Goal: Task Accomplishment & Management: Use online tool/utility

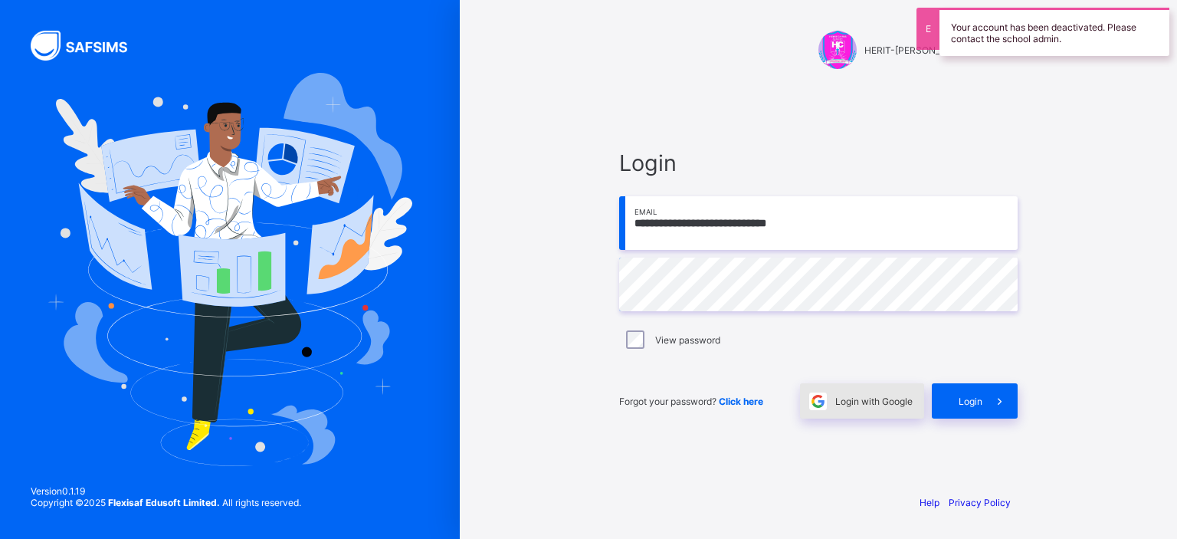
click at [865, 398] on span "Login with Google" at bounding box center [873, 401] width 77 height 11
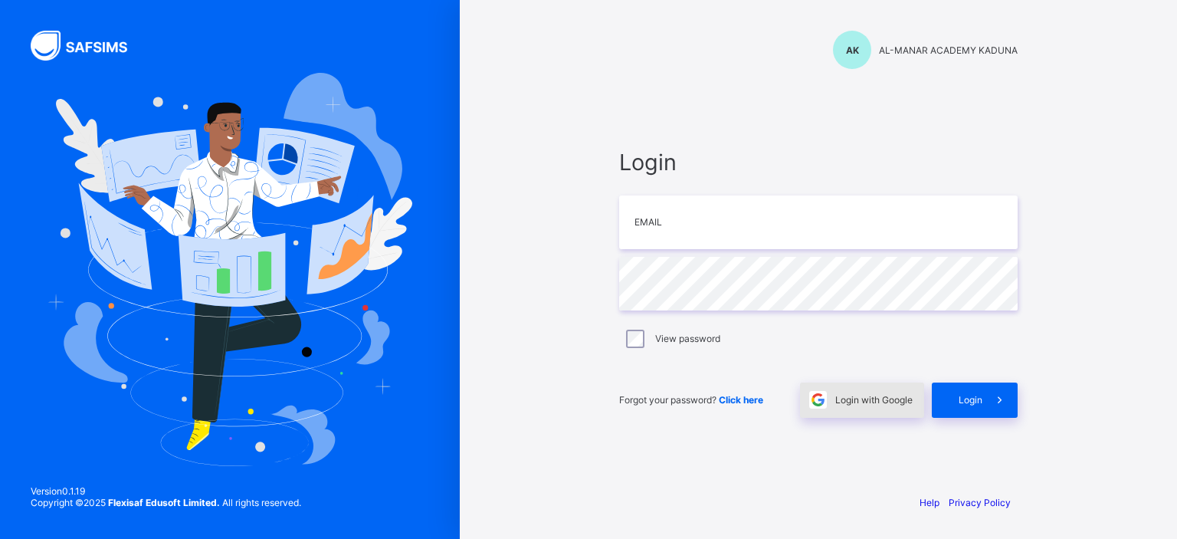
click at [874, 397] on span "Login with Google" at bounding box center [873, 399] width 77 height 11
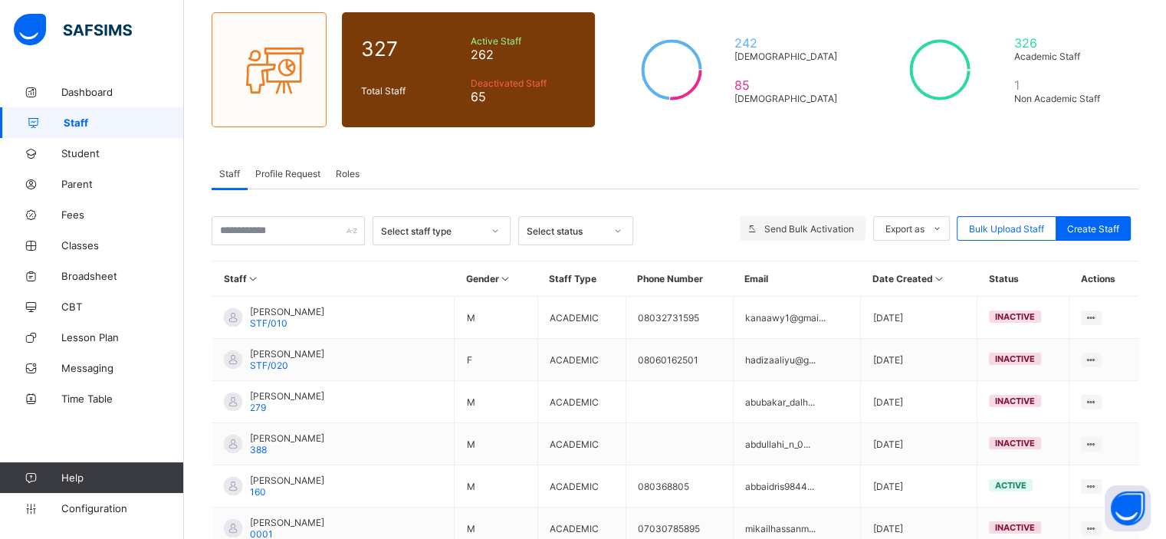
scroll to position [120, 0]
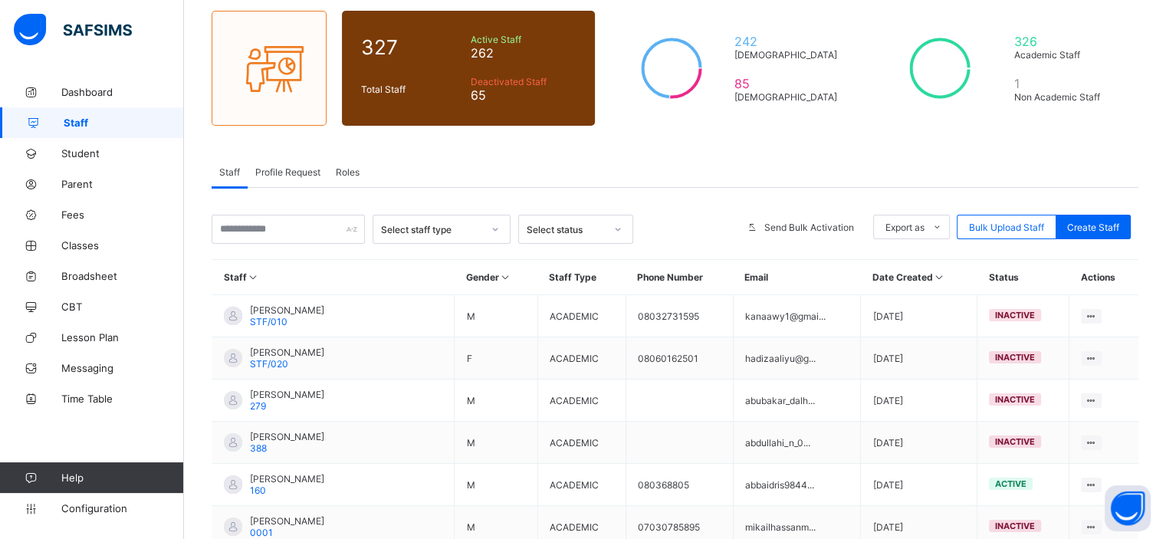
click at [495, 229] on icon at bounding box center [495, 229] width 5 height 3
click at [488, 254] on div "Academic" at bounding box center [441, 263] width 136 height 24
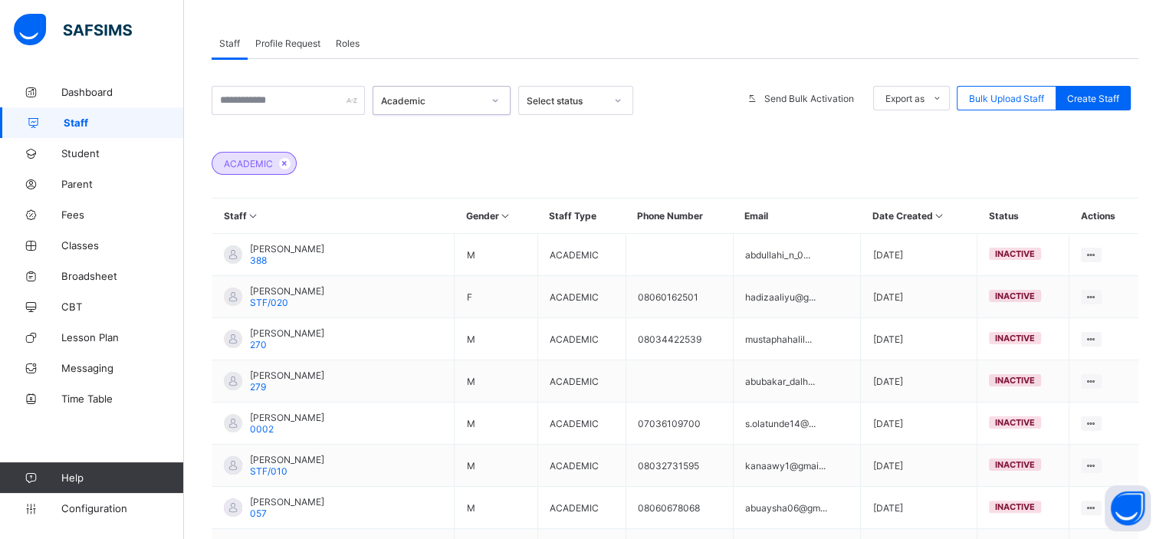
scroll to position [211, 0]
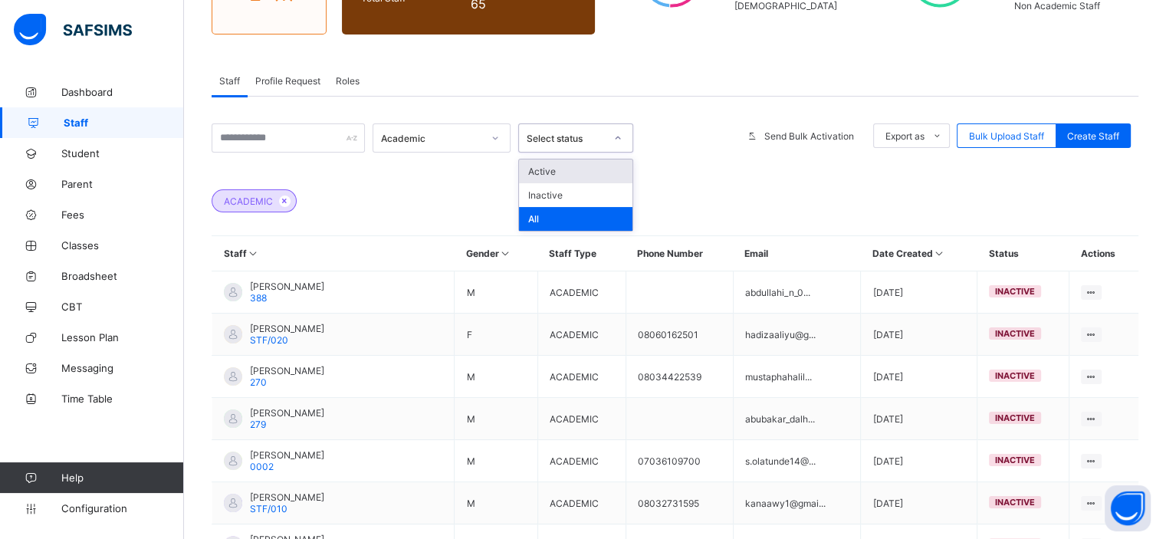
click at [595, 136] on div "Select status" at bounding box center [566, 138] width 78 height 11
click at [593, 167] on div "Active" at bounding box center [575, 171] width 113 height 24
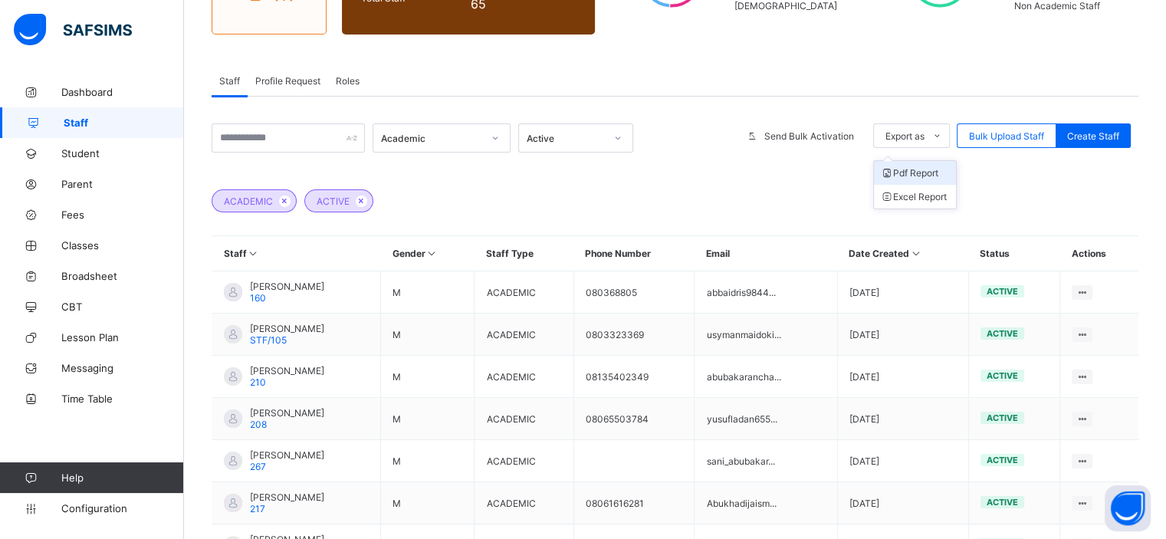
click at [929, 174] on li "Pdf Report" at bounding box center [915, 173] width 82 height 24
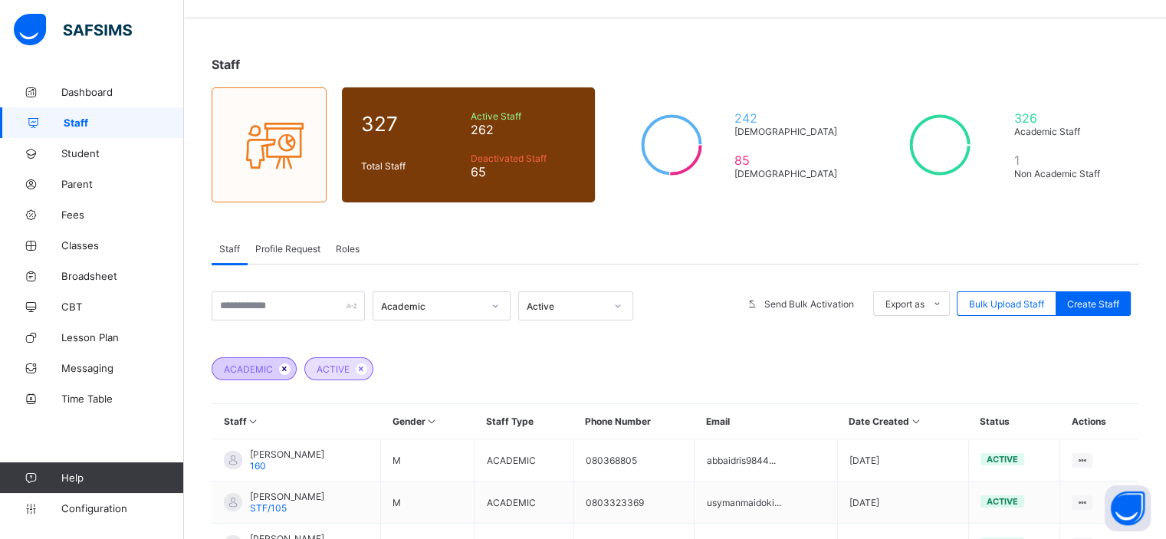
scroll to position [111, 0]
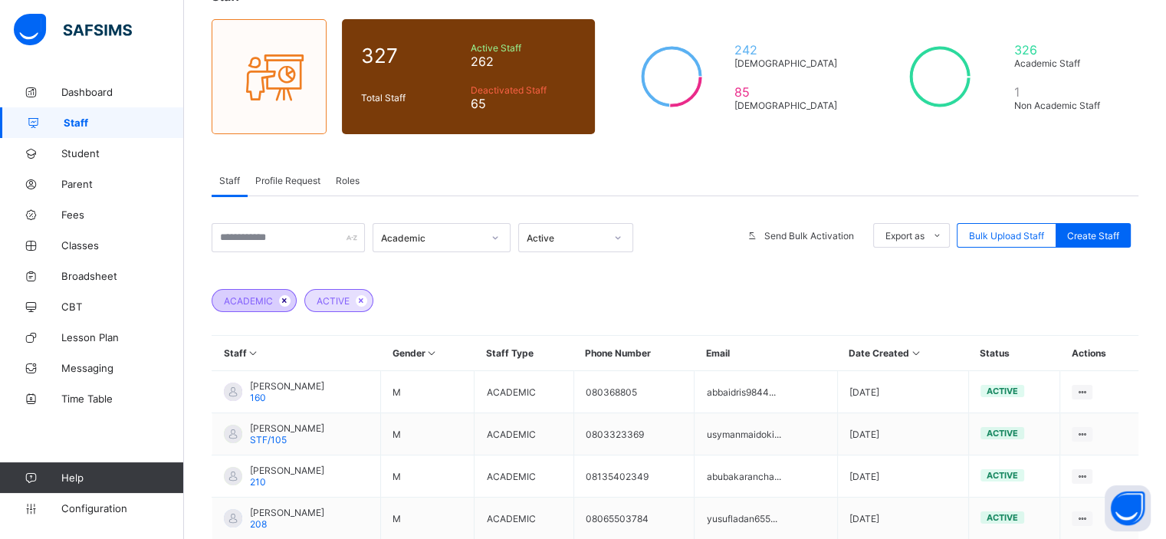
click at [281, 300] on icon at bounding box center [284, 300] width 13 height 9
click at [264, 299] on icon at bounding box center [268, 300] width 13 height 9
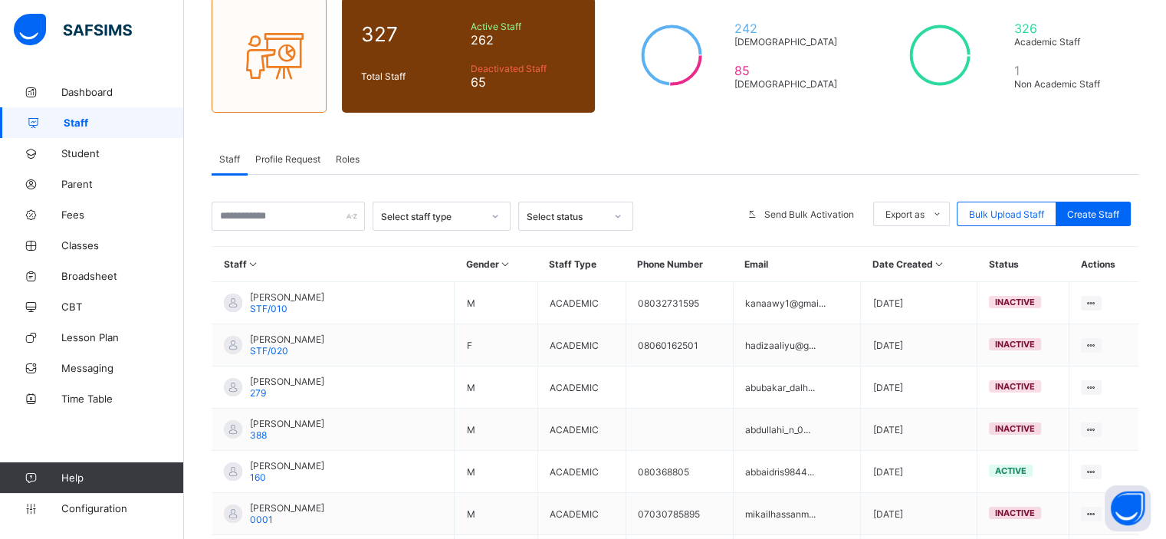
scroll to position [129, 0]
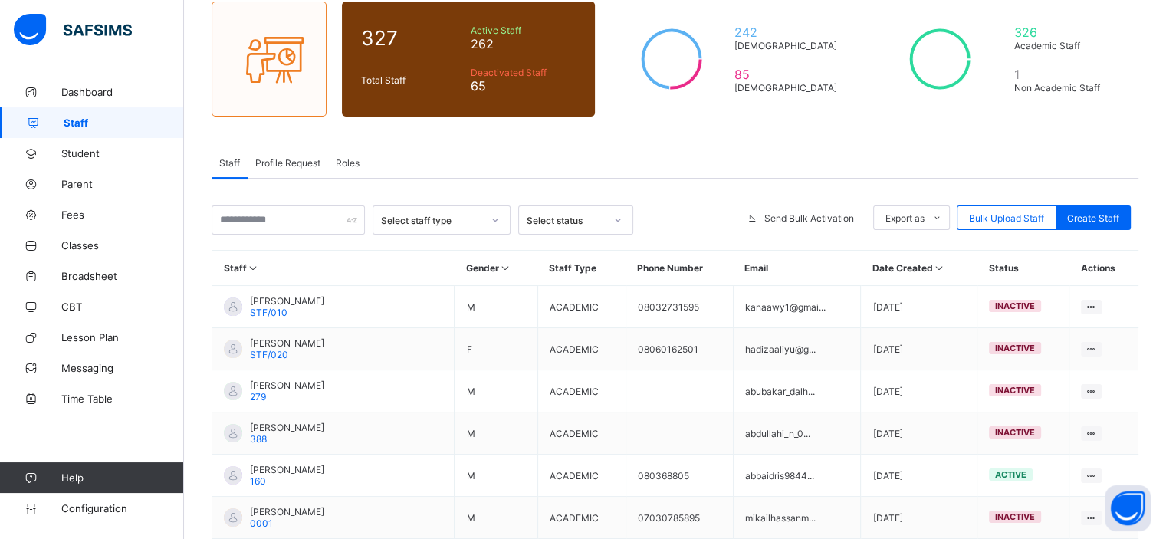
click at [856, 123] on div "Staff 327 Total Staff Active Staff 262 Deactivated Staff 65 242 Male 85 Female …" at bounding box center [675, 374] width 982 height 852
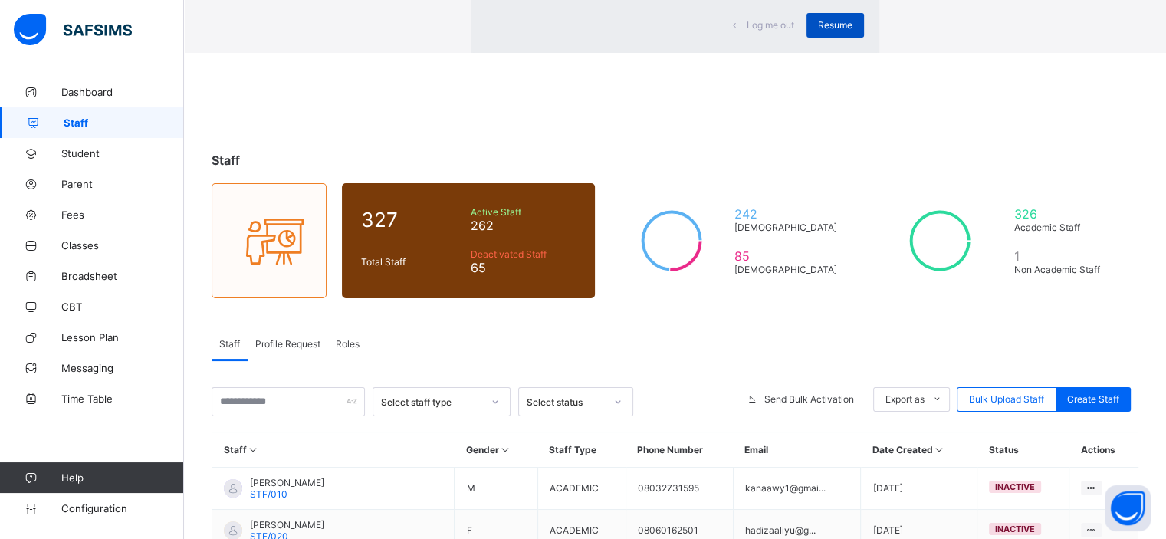
click at [818, 31] on span "Resume" at bounding box center [835, 24] width 34 height 11
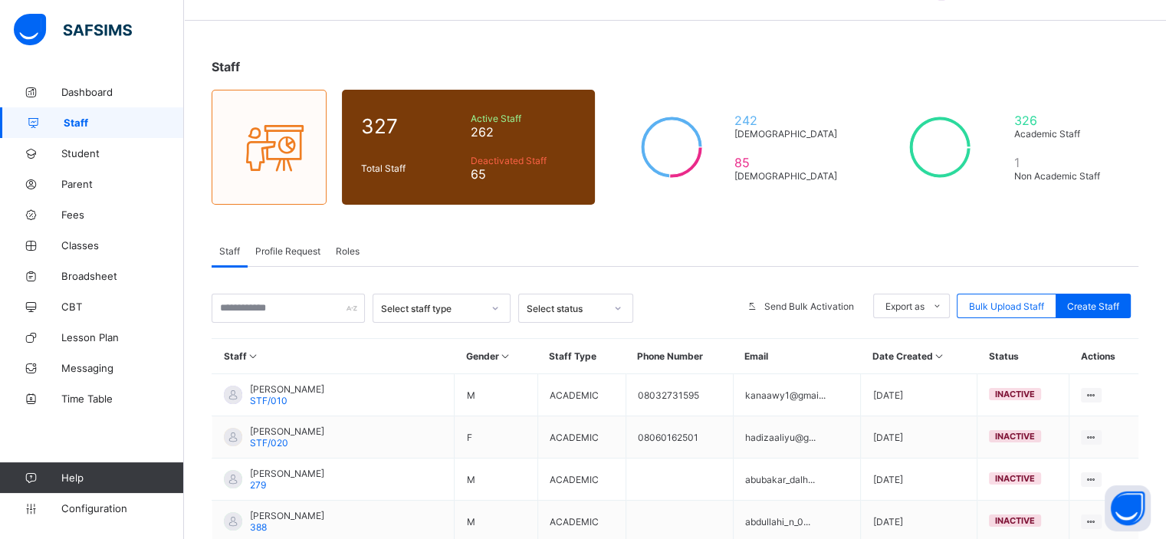
scroll to position [9, 0]
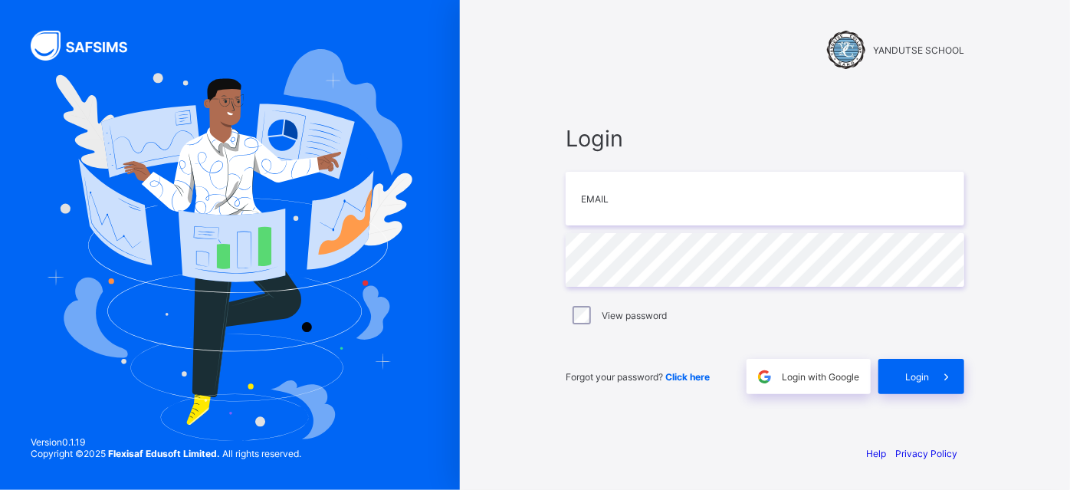
click at [632, 103] on div "Login Email Password View password Forgot your password? Click here Login with …" at bounding box center [764, 260] width 429 height 346
click at [794, 369] on div "Login with Google" at bounding box center [809, 376] width 124 height 35
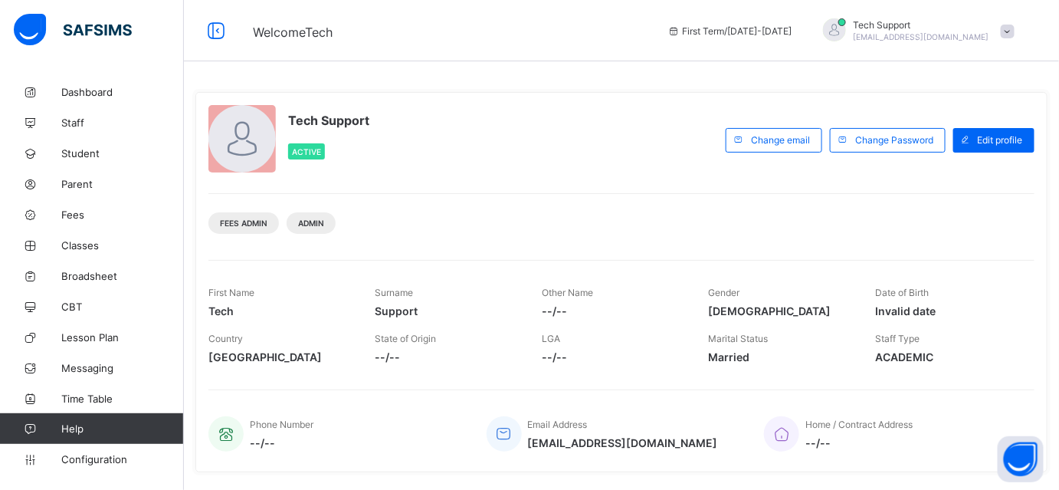
drag, startPoint x: 1001, startPoint y: 35, endPoint x: 881, endPoint y: 40, distance: 120.4
click at [881, 40] on div "Tech Support rejoice.chukwuma@flexisaf.com" at bounding box center [915, 30] width 215 height 25
copy span "[EMAIL_ADDRESS][DOMAIN_NAME]"
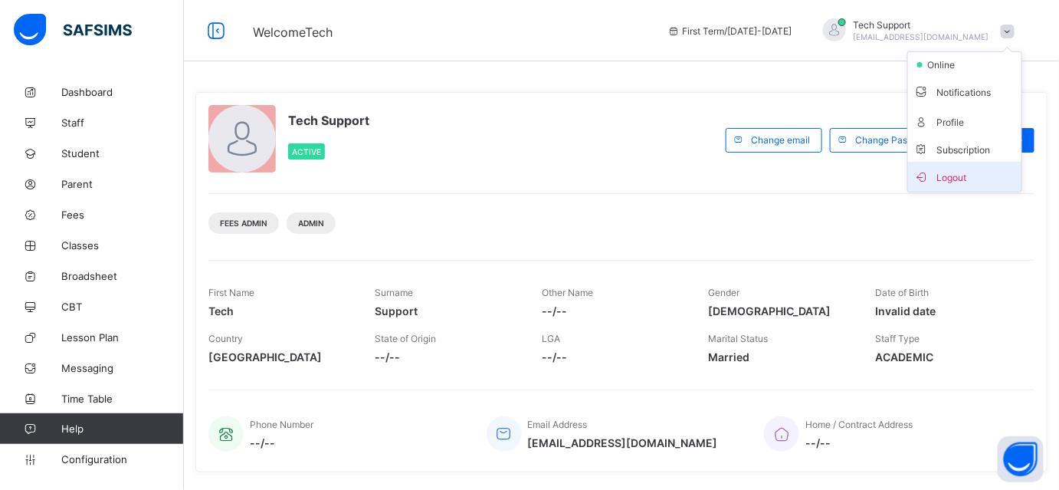
click at [970, 173] on span "Logout" at bounding box center [964, 177] width 101 height 18
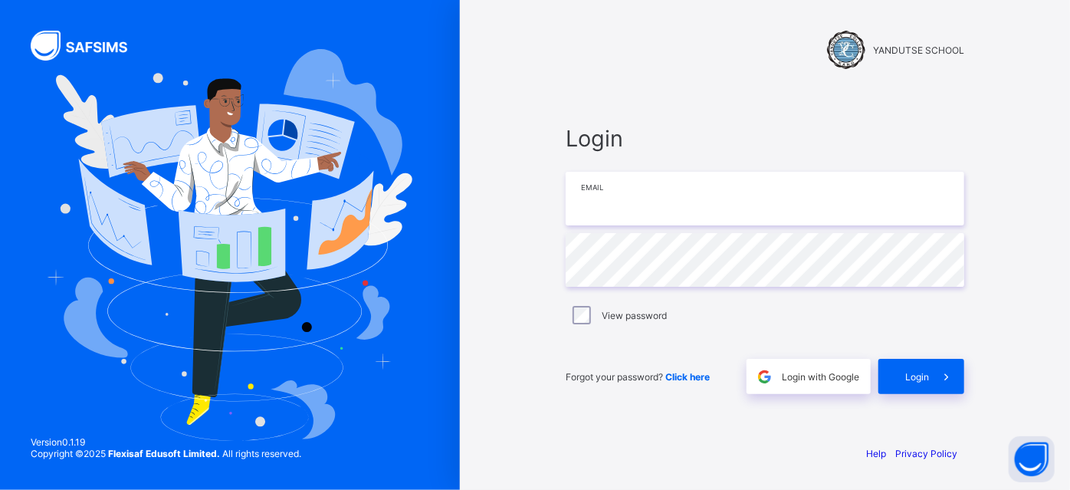
click at [669, 209] on input "email" at bounding box center [765, 199] width 399 height 54
click at [807, 377] on span "Login with Google" at bounding box center [820, 376] width 77 height 11
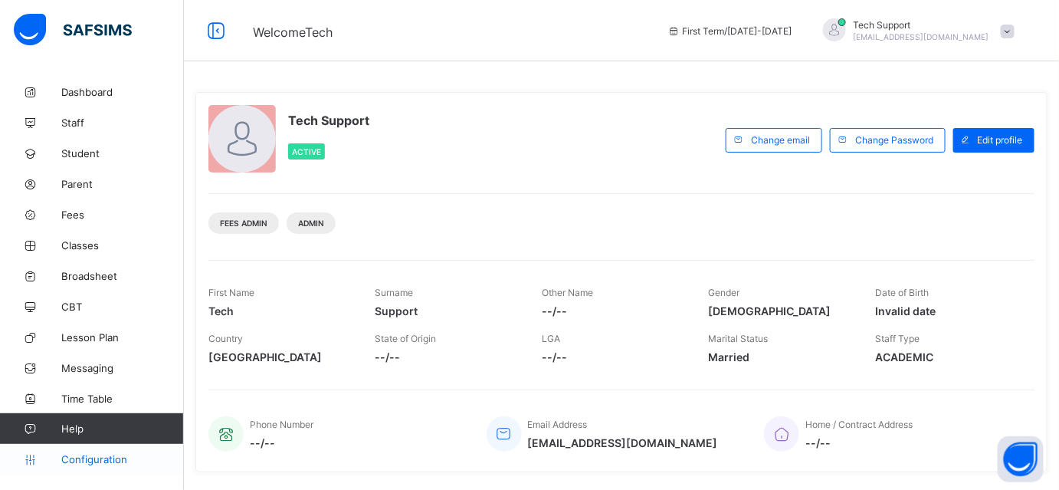
click at [99, 459] on span "Configuration" at bounding box center [122, 459] width 122 height 12
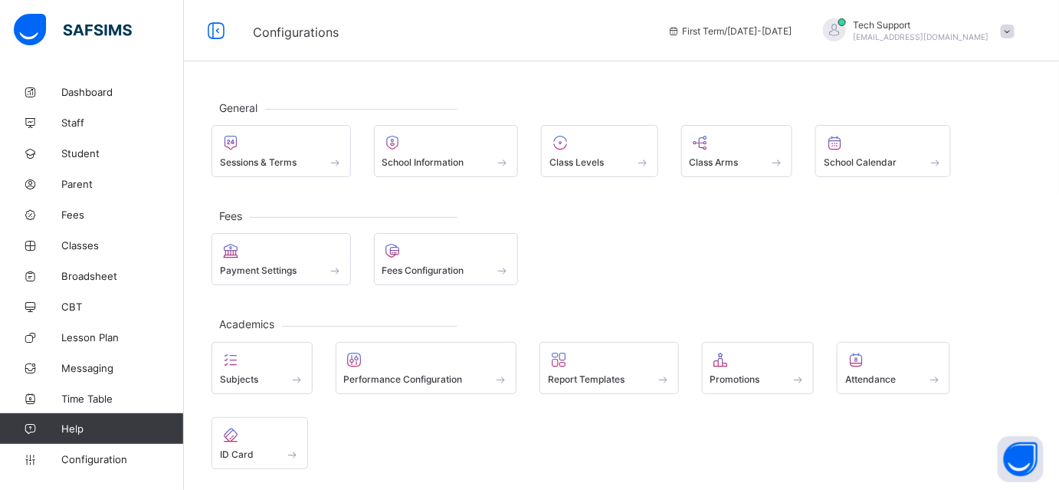
click at [621, 261] on div "Payment Settings Fees Configuration" at bounding box center [622, 259] width 820 height 52
click at [622, 223] on div "Fees Payment Settings Fees Configuration" at bounding box center [622, 250] width 820 height 70
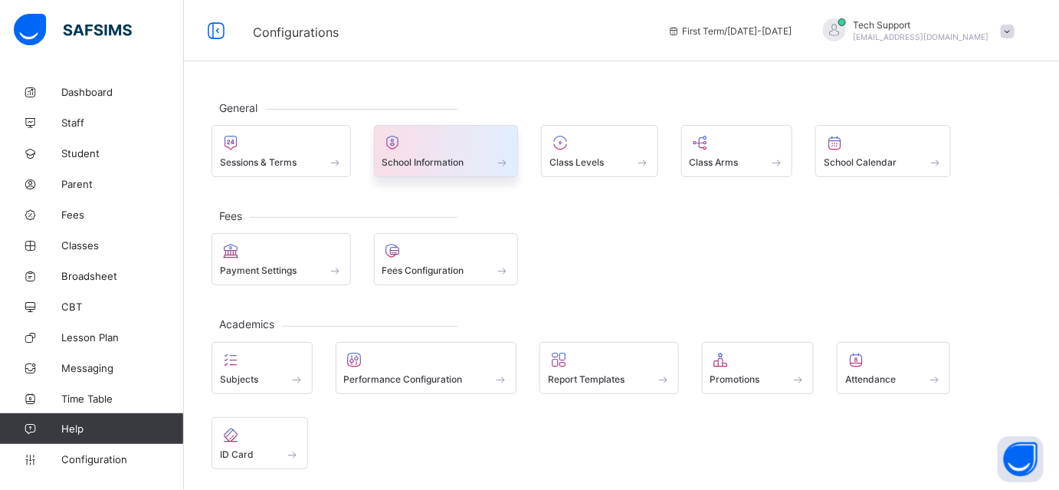
click at [428, 153] on span at bounding box center [446, 154] width 128 height 4
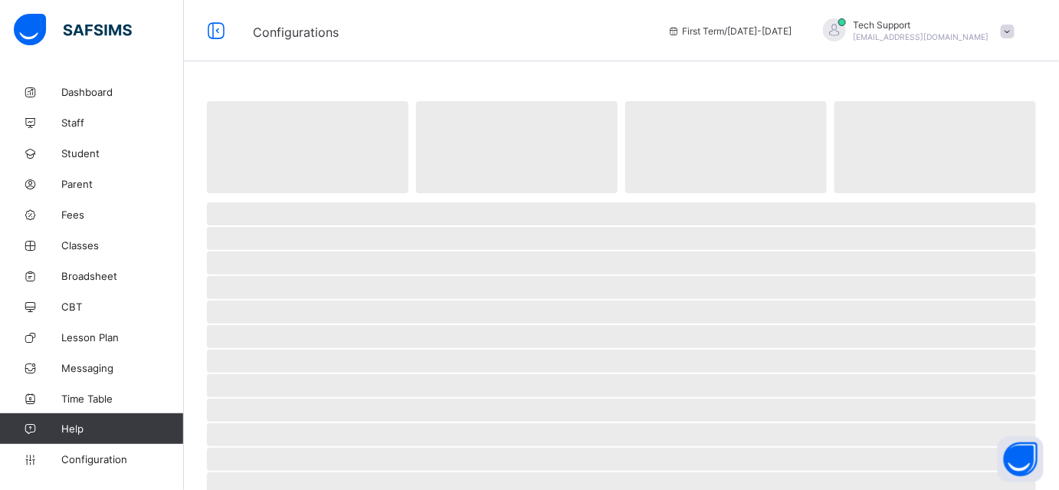
select select "**"
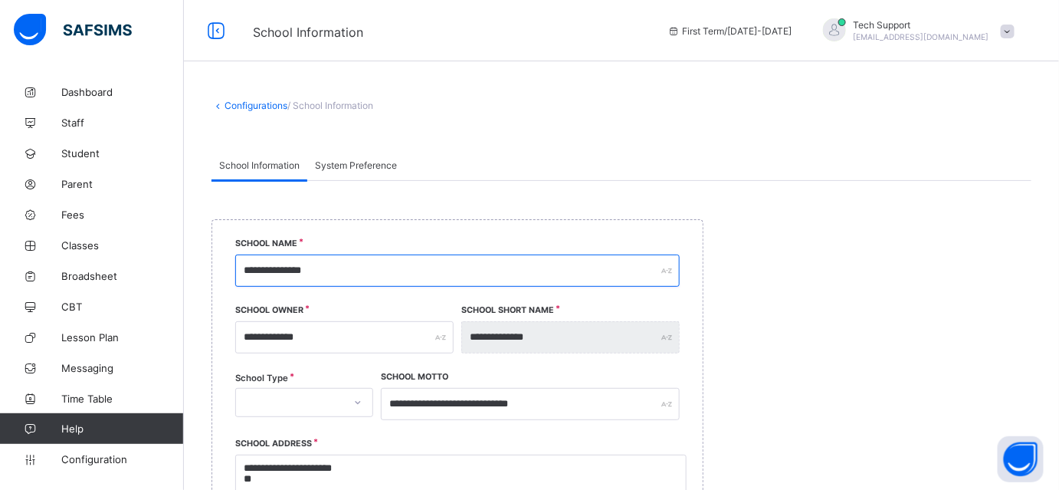
drag, startPoint x: 347, startPoint y: 271, endPoint x: 235, endPoint y: 268, distance: 112.7
click at [235, 268] on input "**********" at bounding box center [457, 270] width 445 height 32
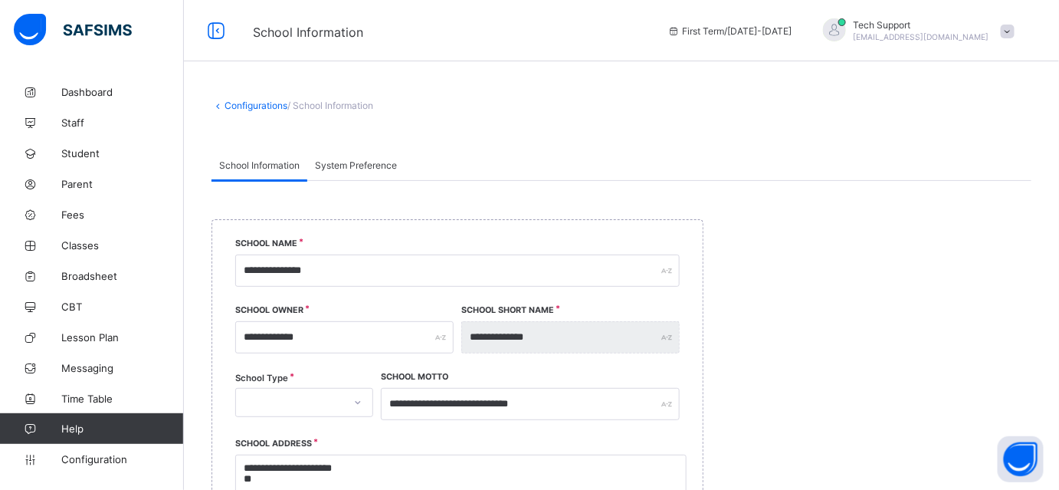
click at [526, 248] on div "**********" at bounding box center [457, 276] width 445 height 67
click at [350, 166] on span "System Preference" at bounding box center [356, 164] width 82 height 11
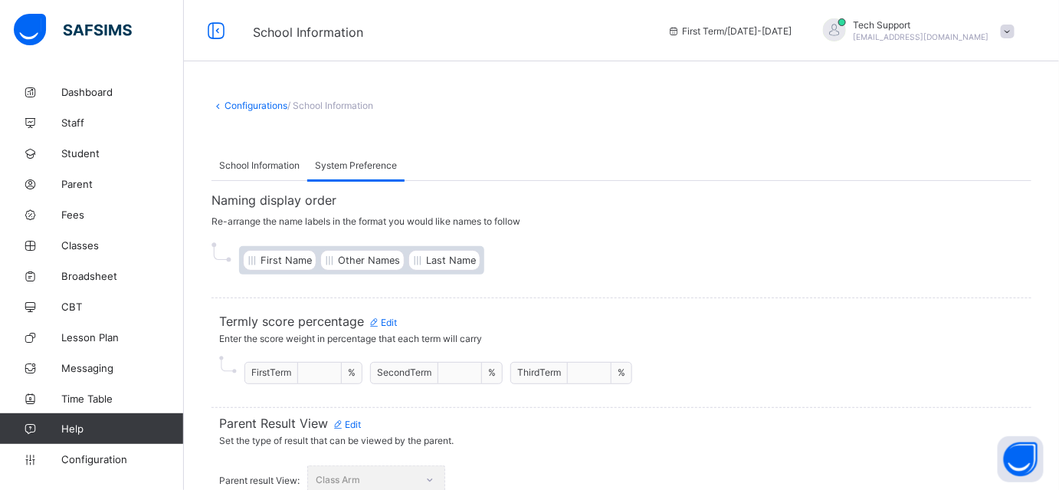
click at [274, 166] on span "School Information" at bounding box center [259, 164] width 80 height 11
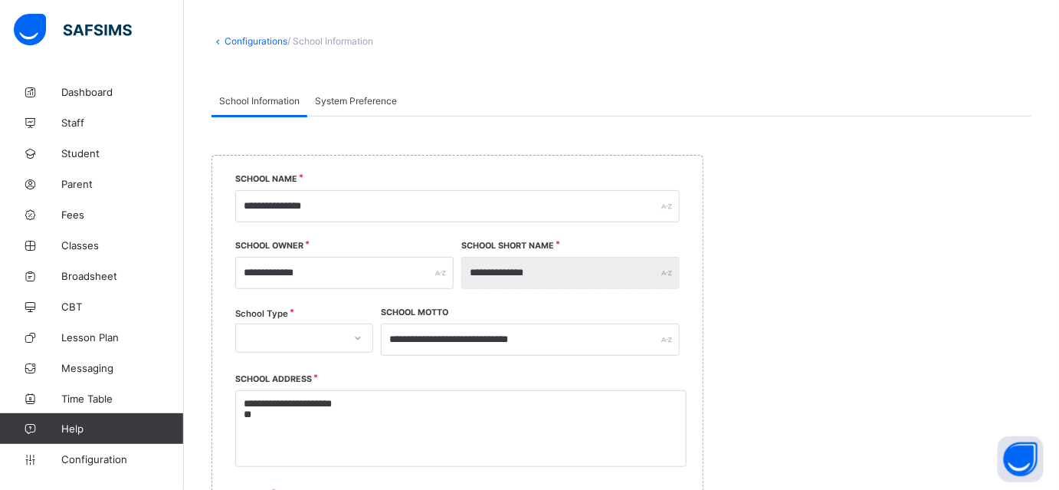
scroll to position [47, 0]
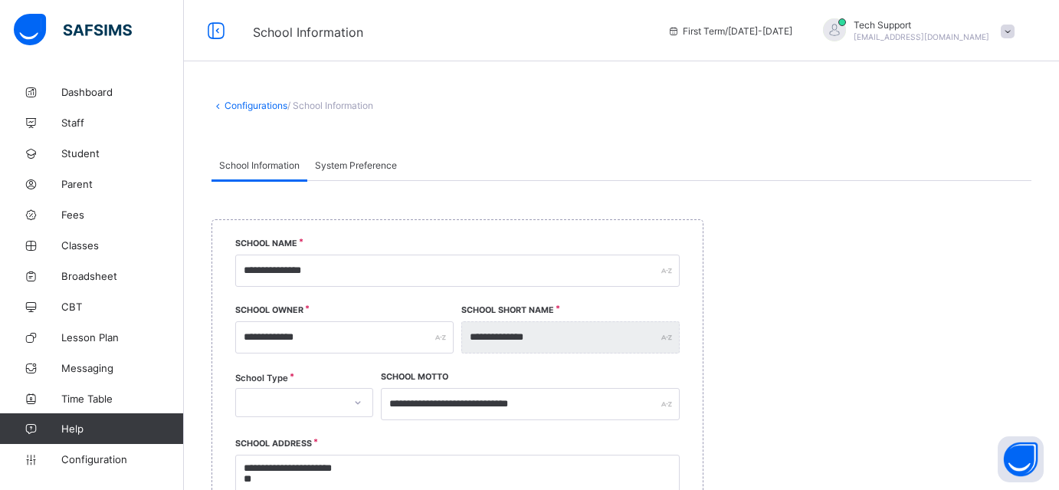
select select "**"
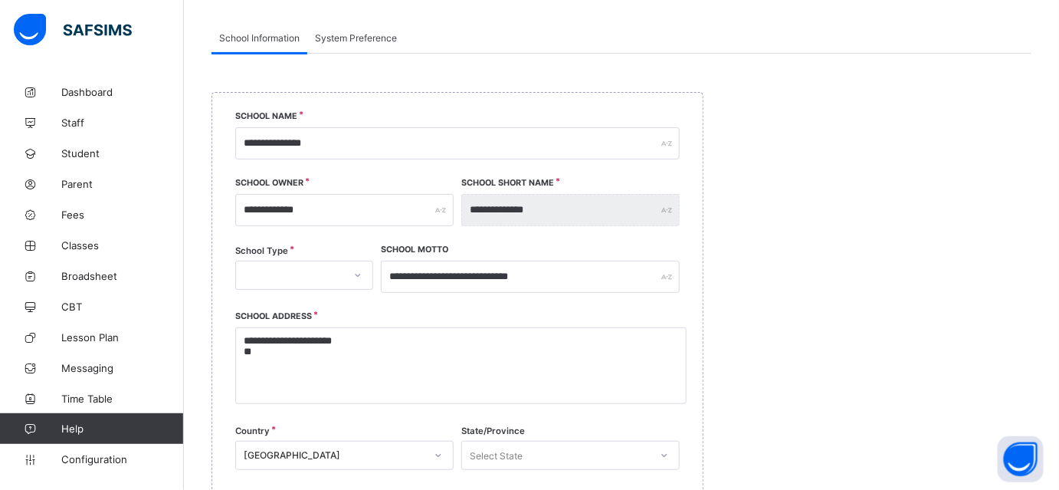
scroll to position [129, 0]
click at [67, 225] on link "Fees" at bounding box center [92, 214] width 184 height 31
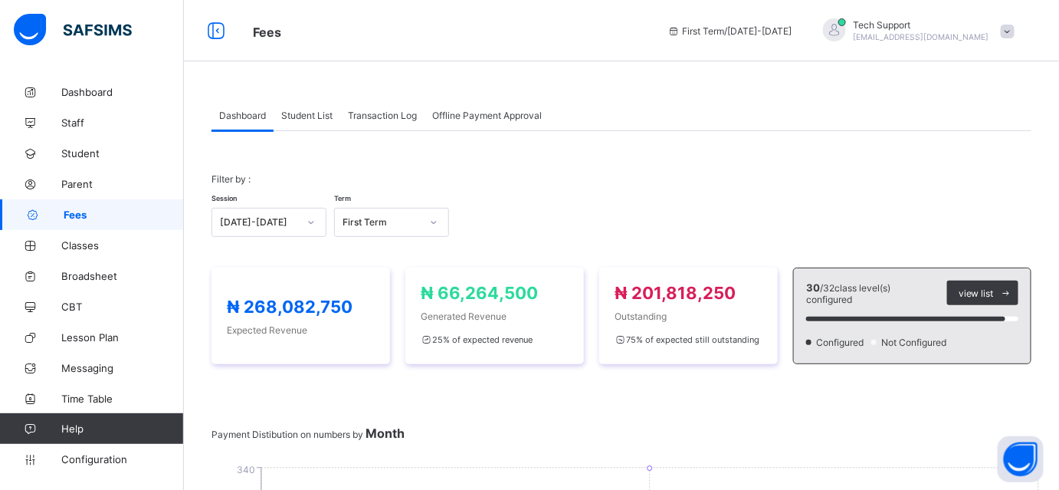
click at [314, 122] on div "Student List" at bounding box center [307, 115] width 67 height 31
click at [310, 115] on span "Student List" at bounding box center [306, 115] width 51 height 11
click at [301, 113] on span "Student List" at bounding box center [306, 115] width 51 height 11
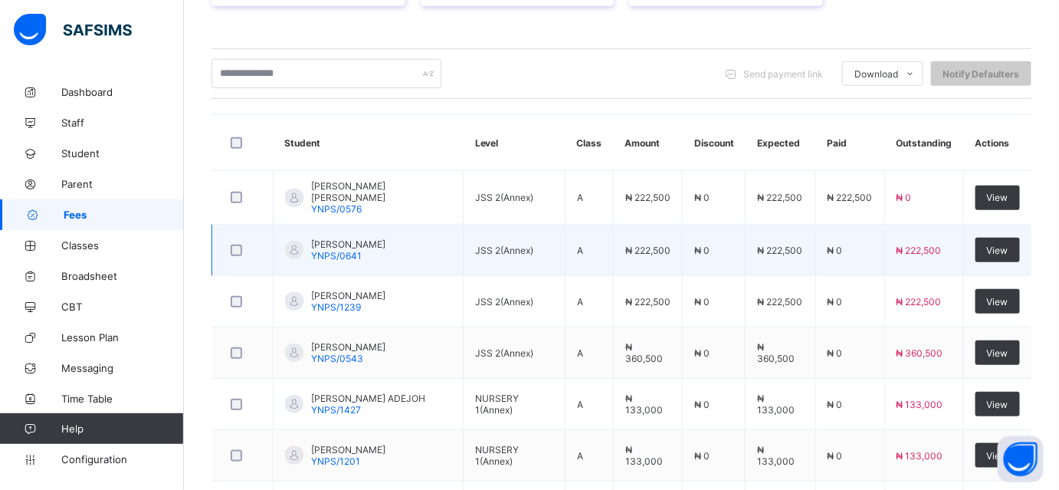
scroll to position [307, 0]
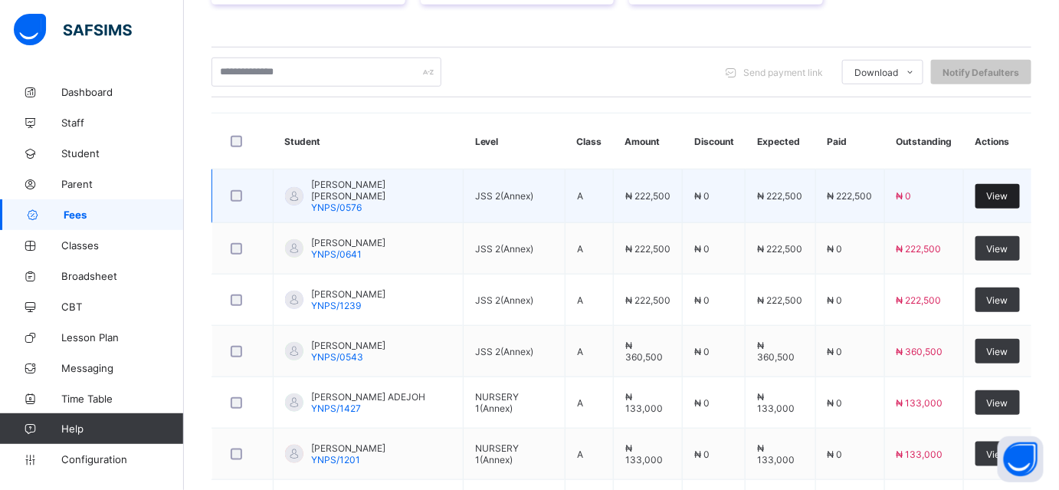
click at [1001, 199] on span "View" at bounding box center [997, 195] width 21 height 11
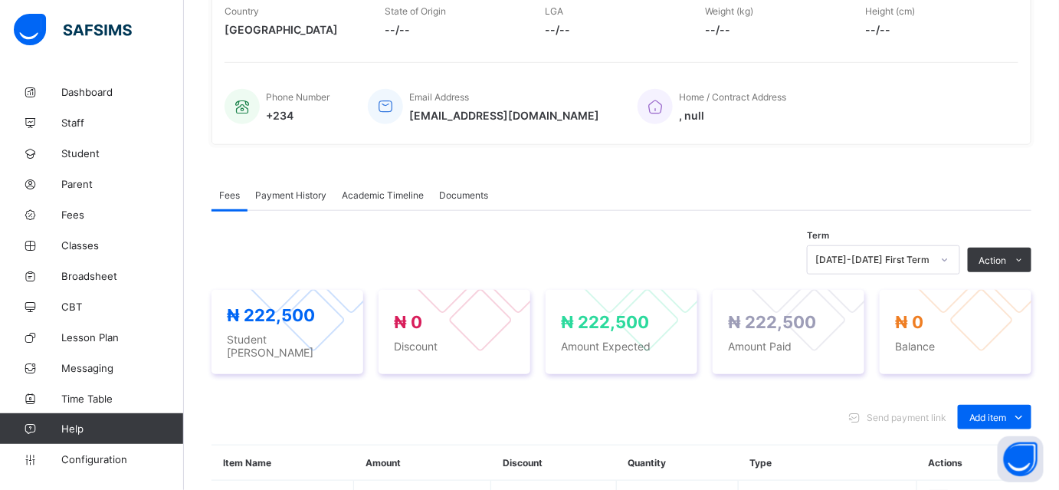
click at [299, 202] on div "Payment History" at bounding box center [291, 194] width 87 height 31
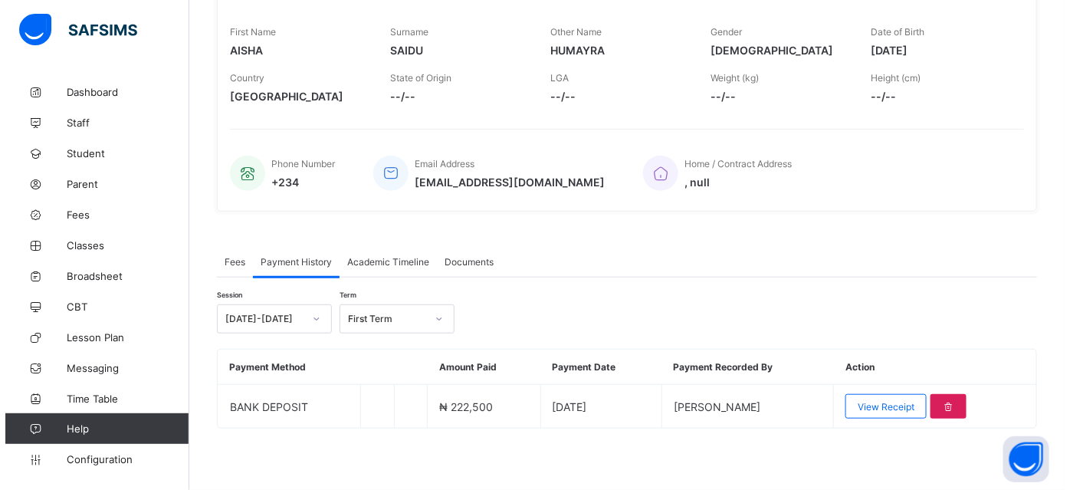
scroll to position [237, 0]
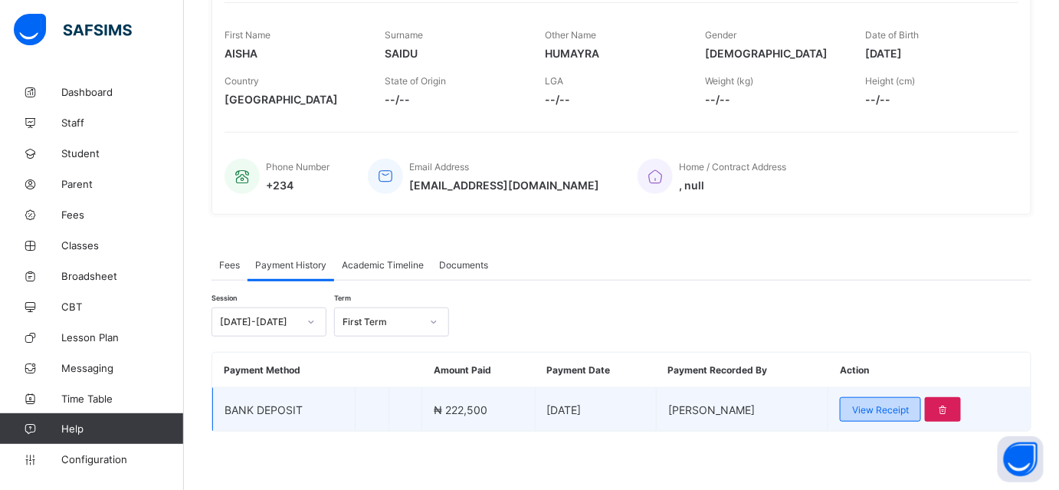
click at [868, 404] on span "View Receipt" at bounding box center [880, 409] width 57 height 11
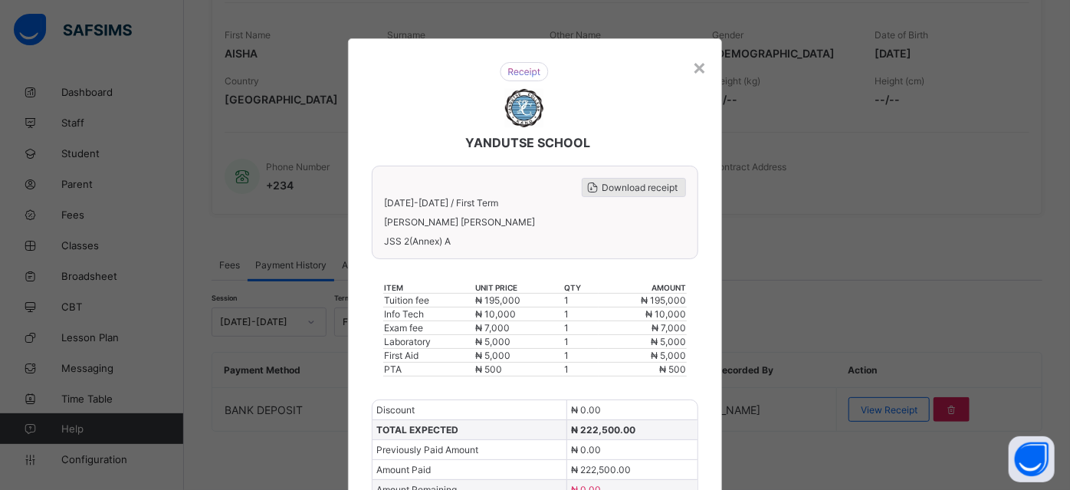
click at [633, 185] on span "Download receipt" at bounding box center [640, 187] width 76 height 11
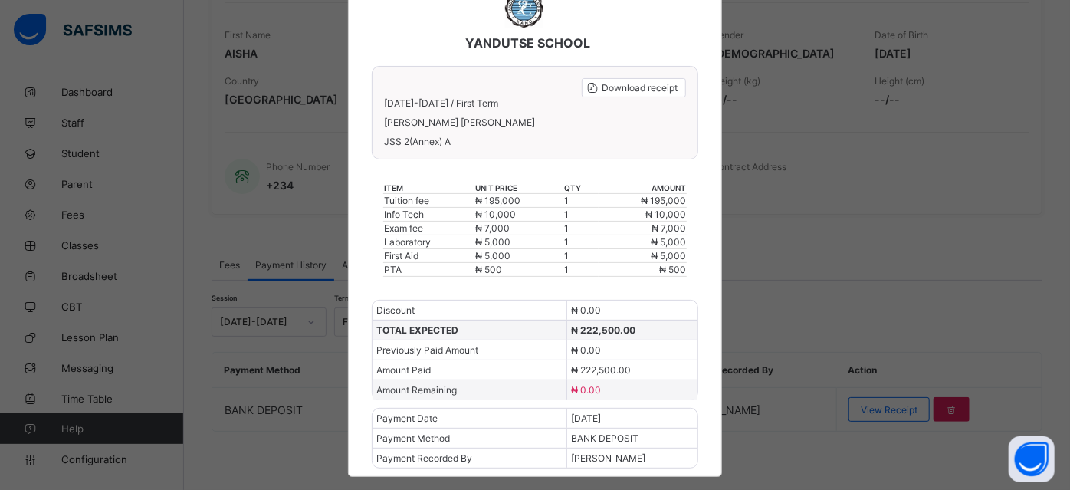
scroll to position [0, 0]
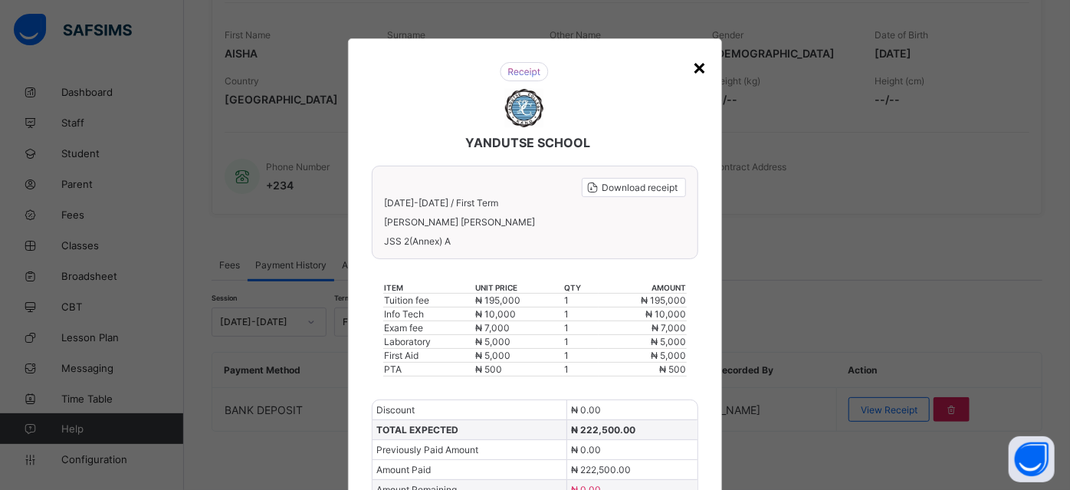
click at [698, 64] on div "×" at bounding box center [699, 67] width 15 height 26
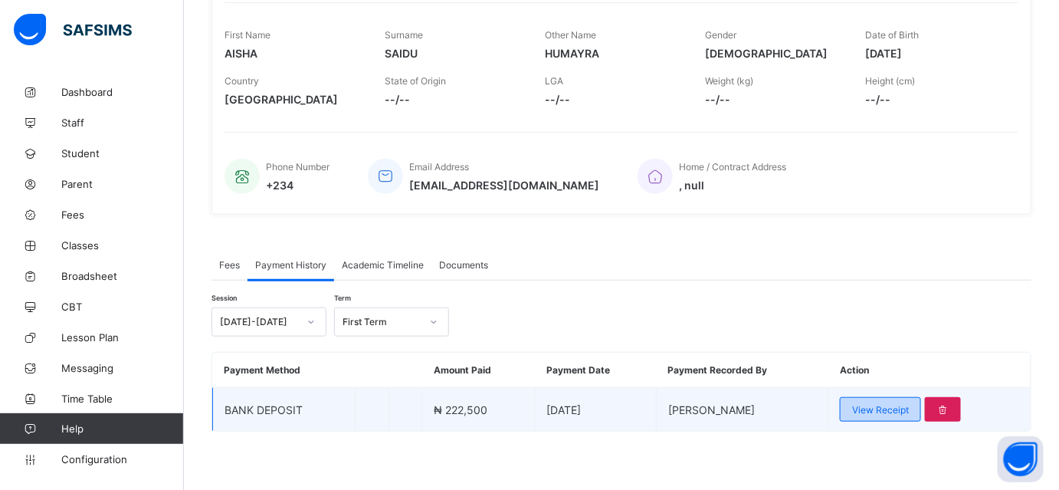
click at [873, 405] on span "View Receipt" at bounding box center [880, 409] width 57 height 11
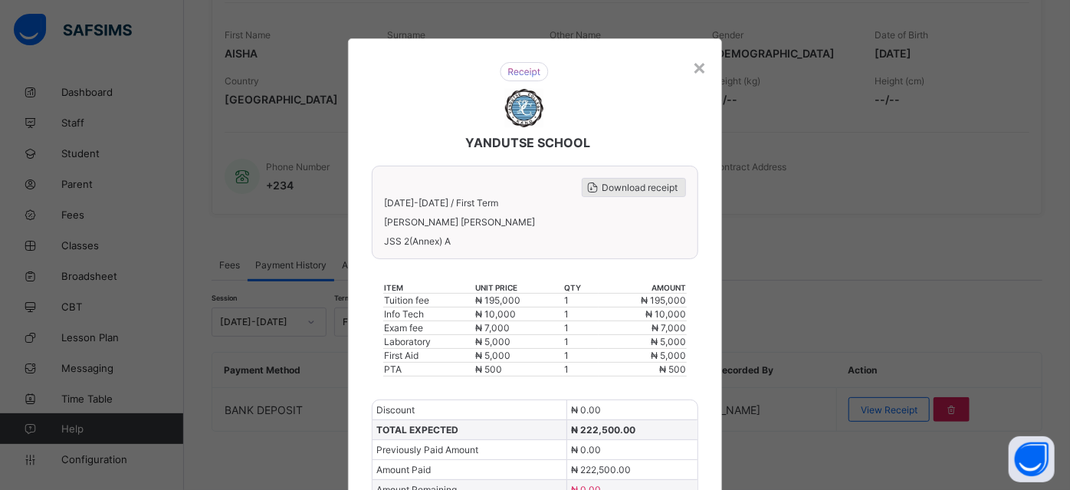
click at [623, 185] on span "Download receipt" at bounding box center [640, 187] width 76 height 11
click at [619, 185] on span "Download receipt" at bounding box center [640, 187] width 76 height 11
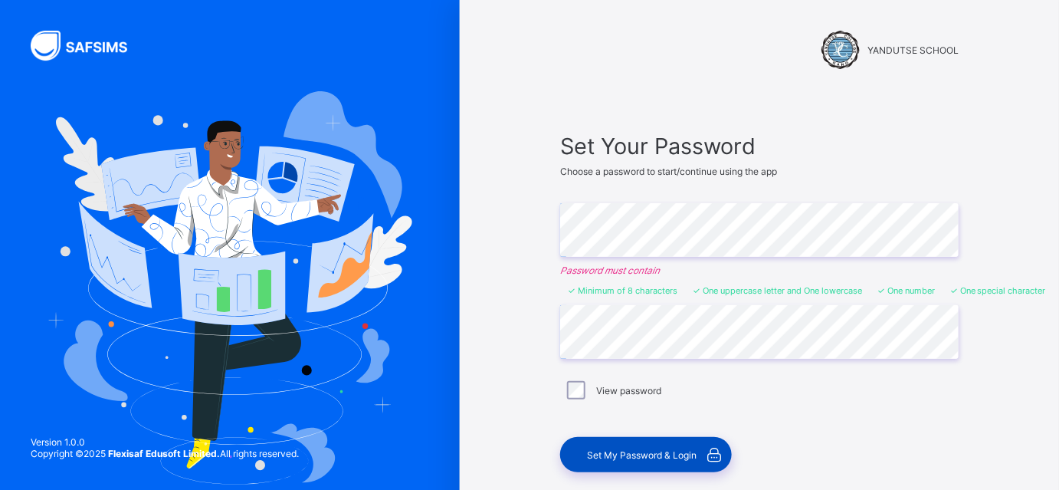
click at [656, 457] on span "Set My Password & Login" at bounding box center [642, 454] width 110 height 11
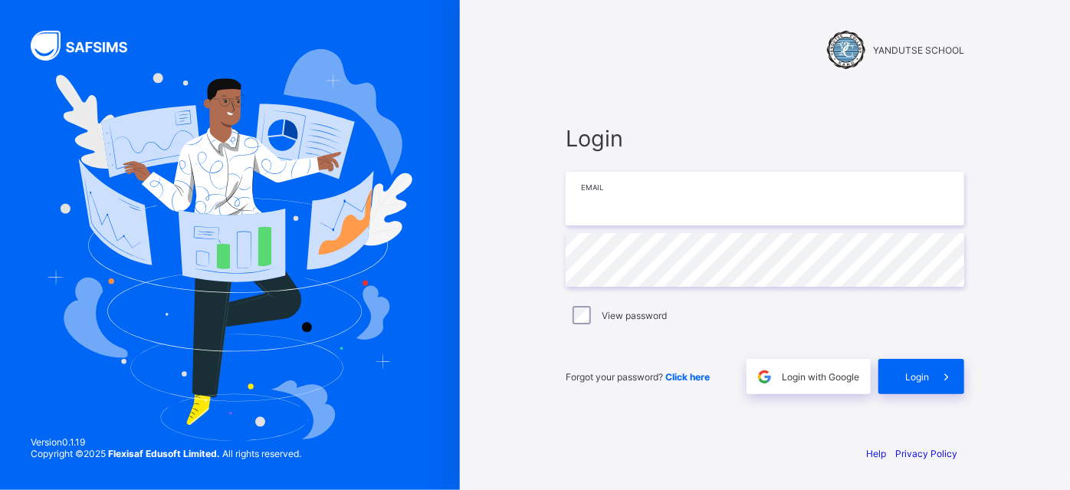
click at [666, 194] on input "email" at bounding box center [765, 199] width 399 height 54
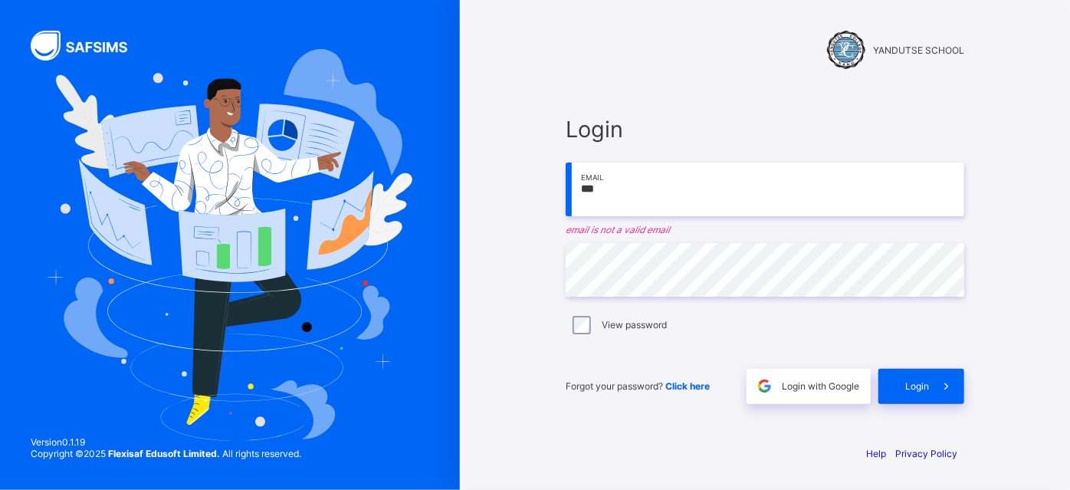
click at [613, 195] on input "***" at bounding box center [765, 189] width 399 height 54
type input "*"
paste input "**********"
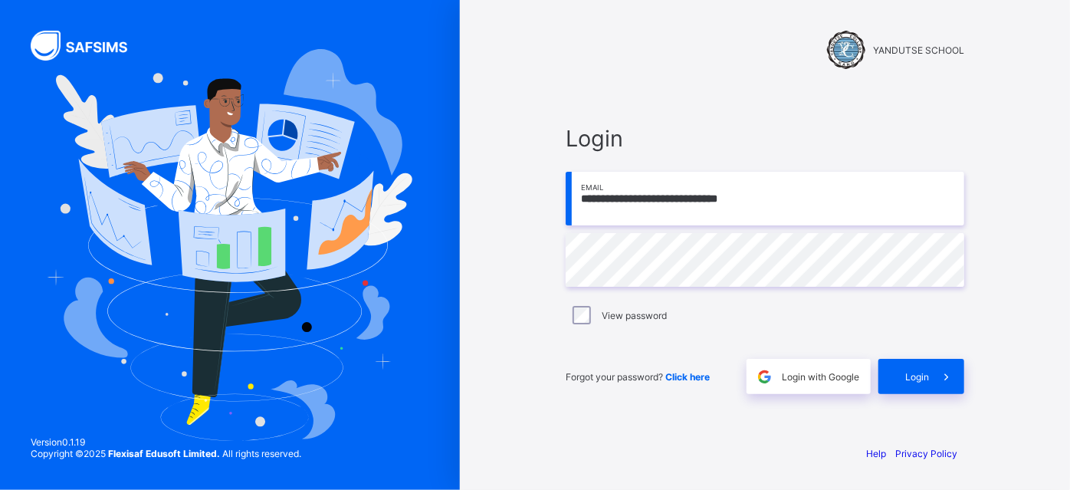
drag, startPoint x: 756, startPoint y: 199, endPoint x: 576, endPoint y: 205, distance: 180.2
click at [576, 205] on input "**********" at bounding box center [765, 199] width 399 height 54
type input "**********"
click at [911, 376] on span "Login" at bounding box center [917, 376] width 24 height 11
type input "**********"
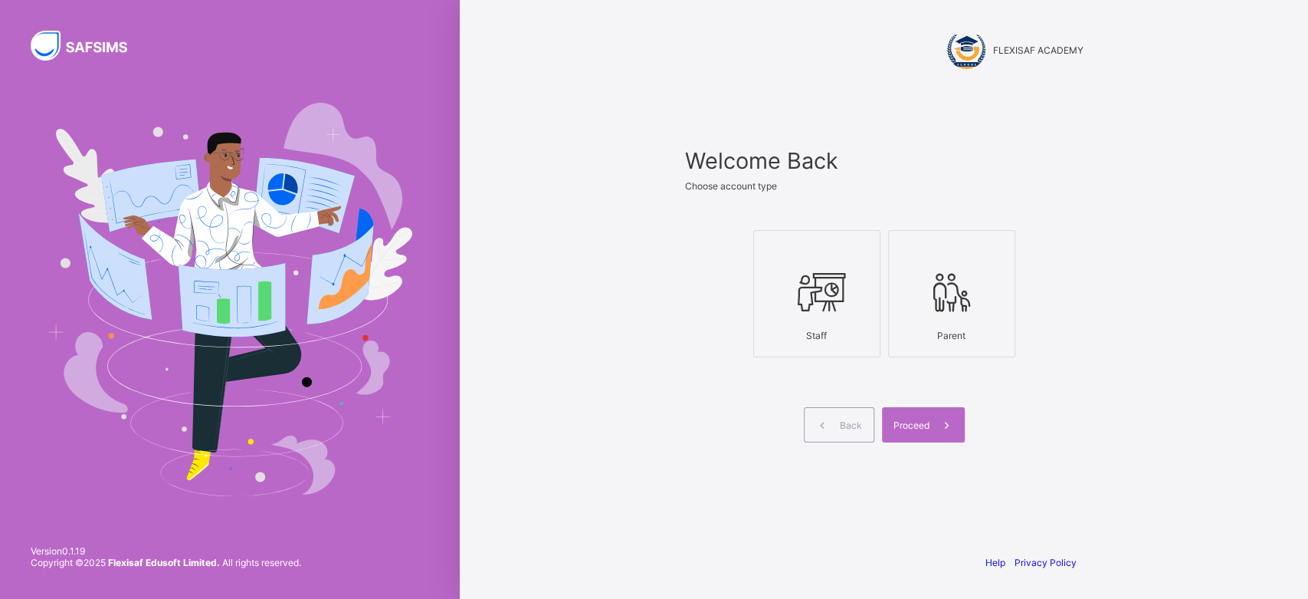
click at [798, 288] on icon at bounding box center [817, 292] width 54 height 46
click at [921, 421] on span "Proceed" at bounding box center [912, 424] width 36 height 11
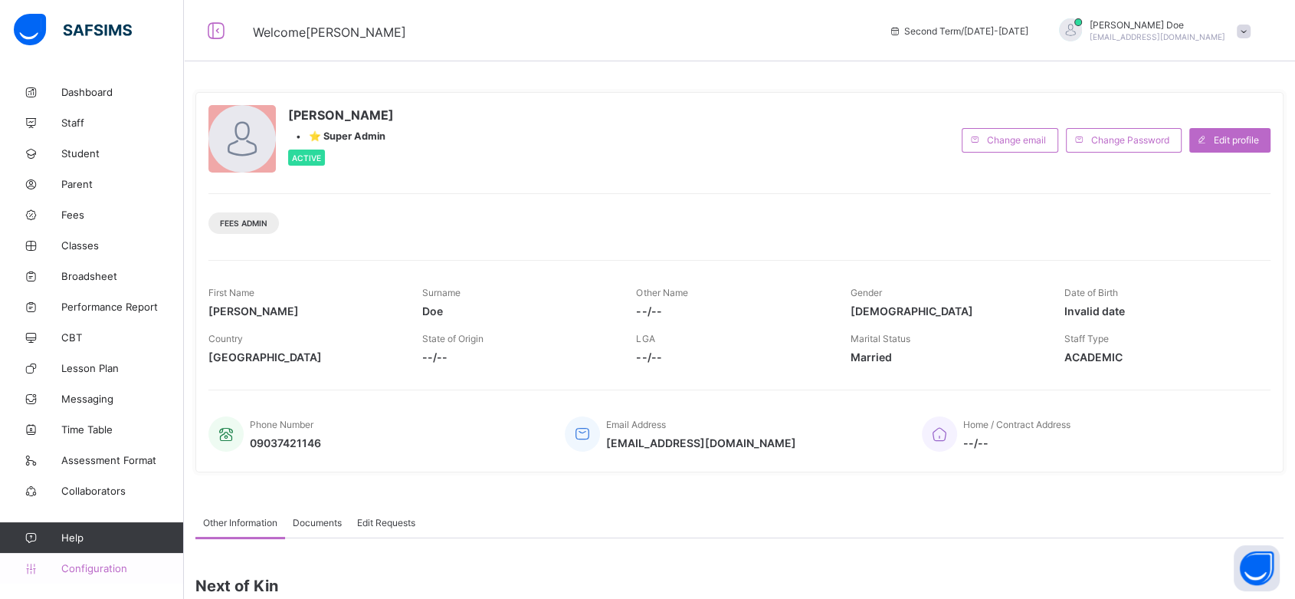
click at [107, 566] on span "Configuration" at bounding box center [122, 568] width 122 height 12
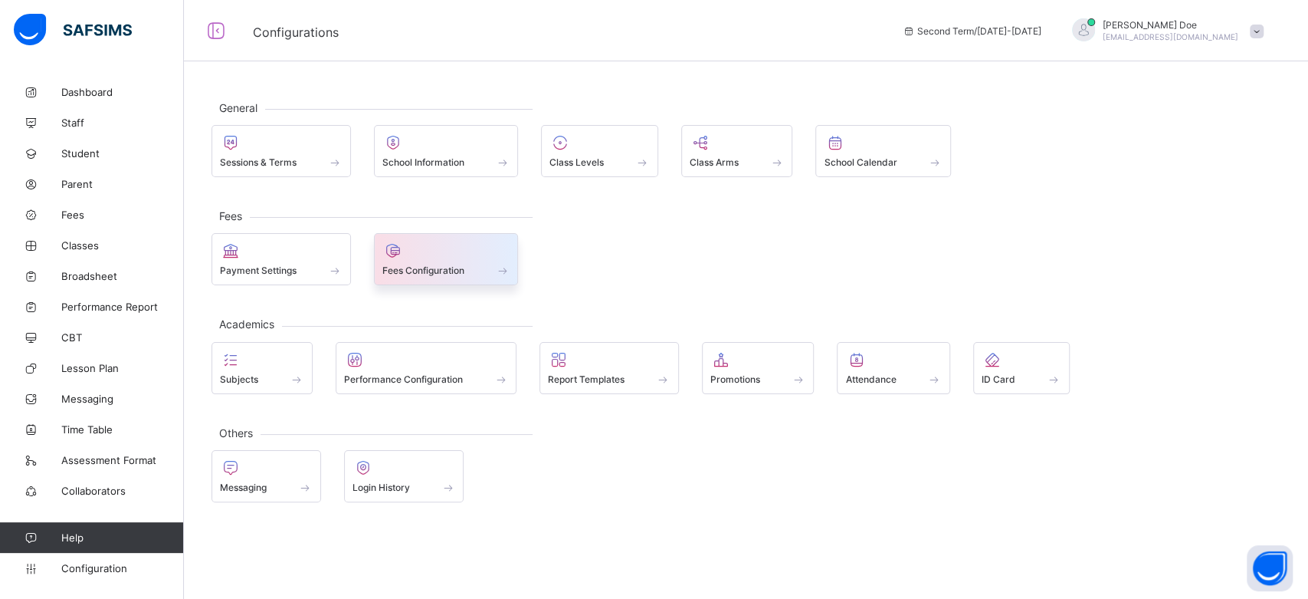
click at [459, 268] on span "Fees Configuration" at bounding box center [423, 269] width 82 height 11
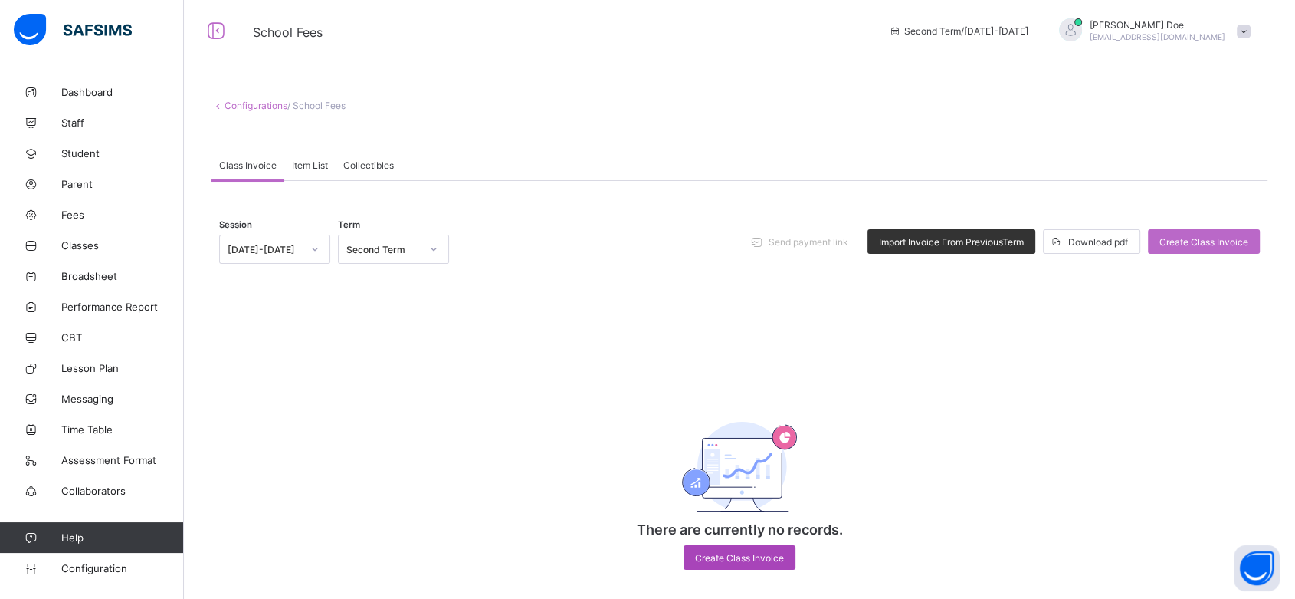
click at [740, 560] on span "Create Class Invoice" at bounding box center [739, 557] width 89 height 11
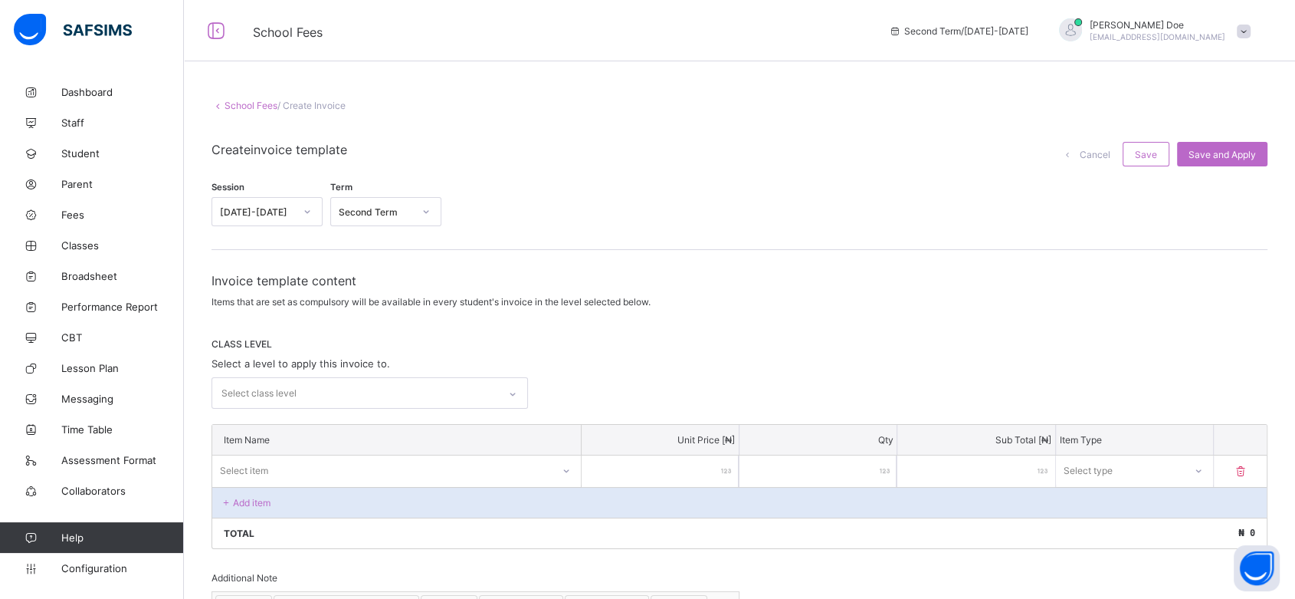
click at [383, 378] on div "Select class level" at bounding box center [355, 393] width 286 height 30
click at [462, 389] on div "Select class level" at bounding box center [355, 393] width 286 height 30
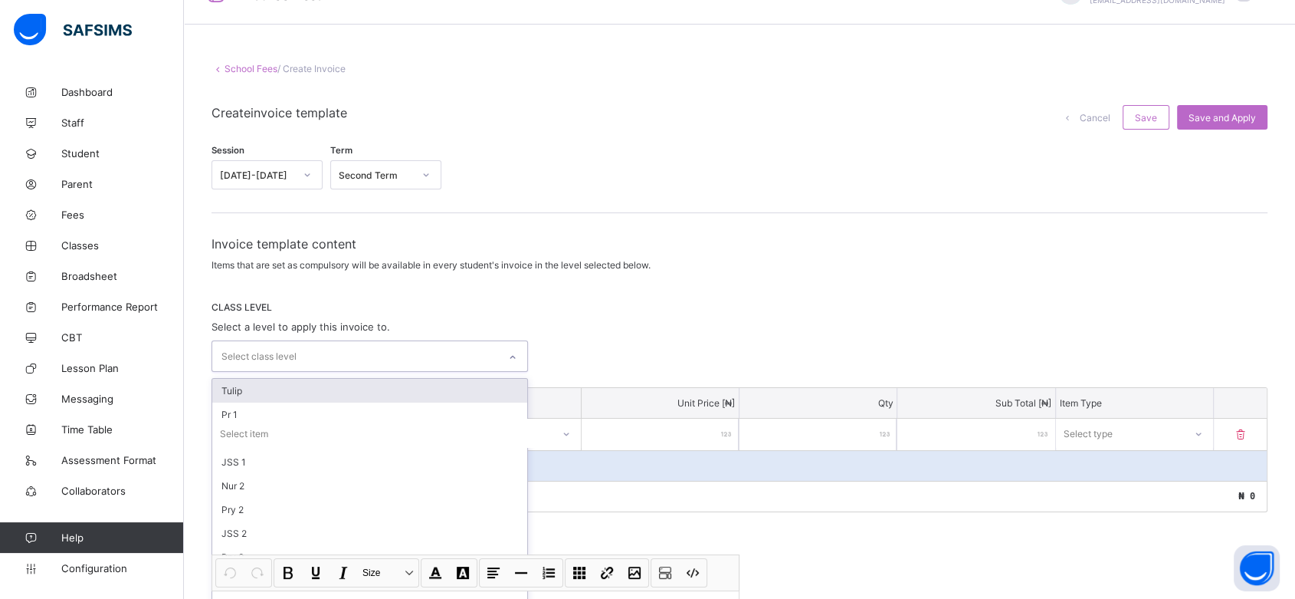
click at [462, 372] on div "option Tulip focused, 1 of 34. 34 results available. Use Up and Down to choose …" at bounding box center [370, 355] width 317 height 31
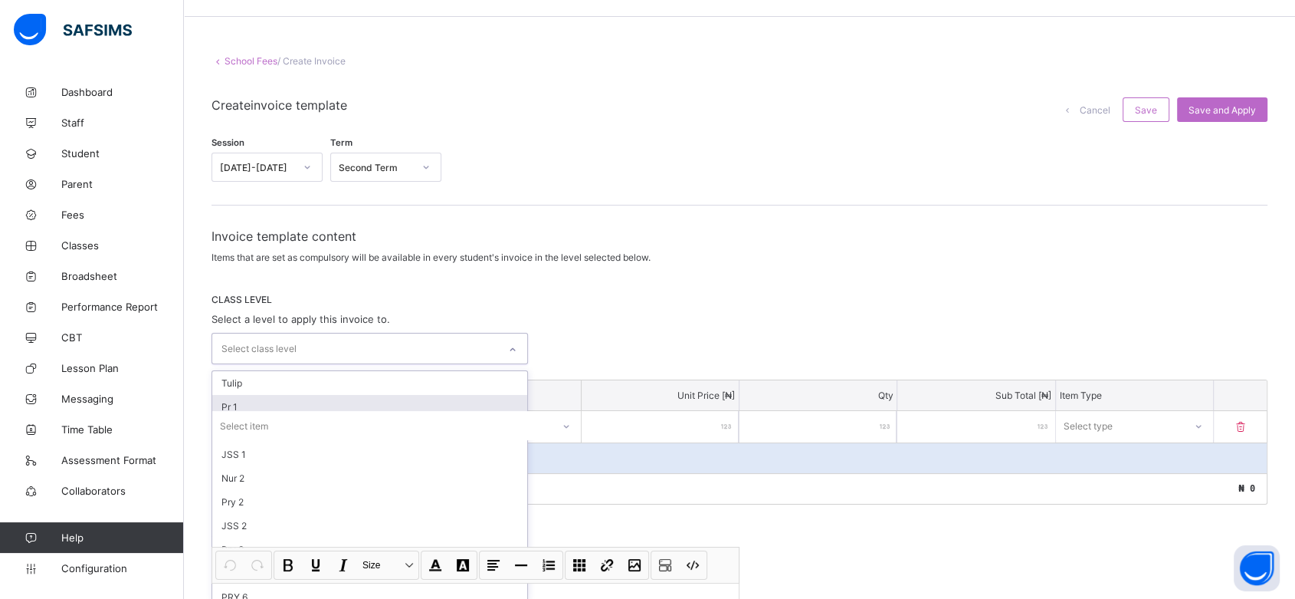
scroll to position [49, 0]
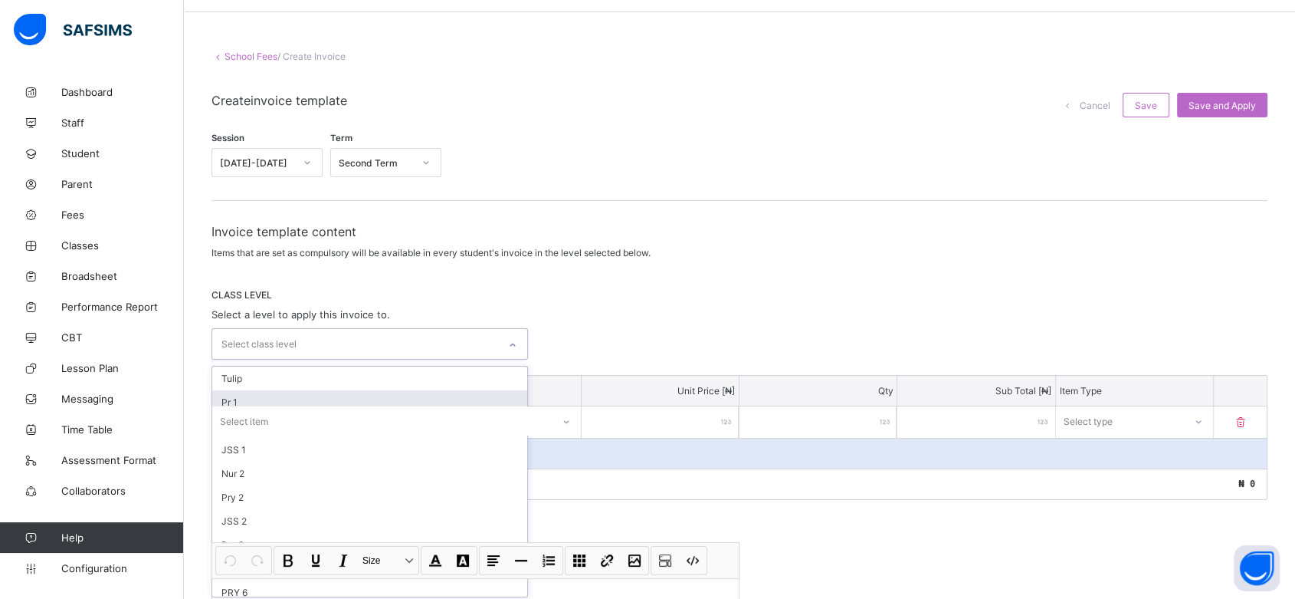
click at [462, 391] on div "Pr 1" at bounding box center [369, 402] width 315 height 24
click at [542, 419] on div "Select item" at bounding box center [396, 423] width 369 height 29
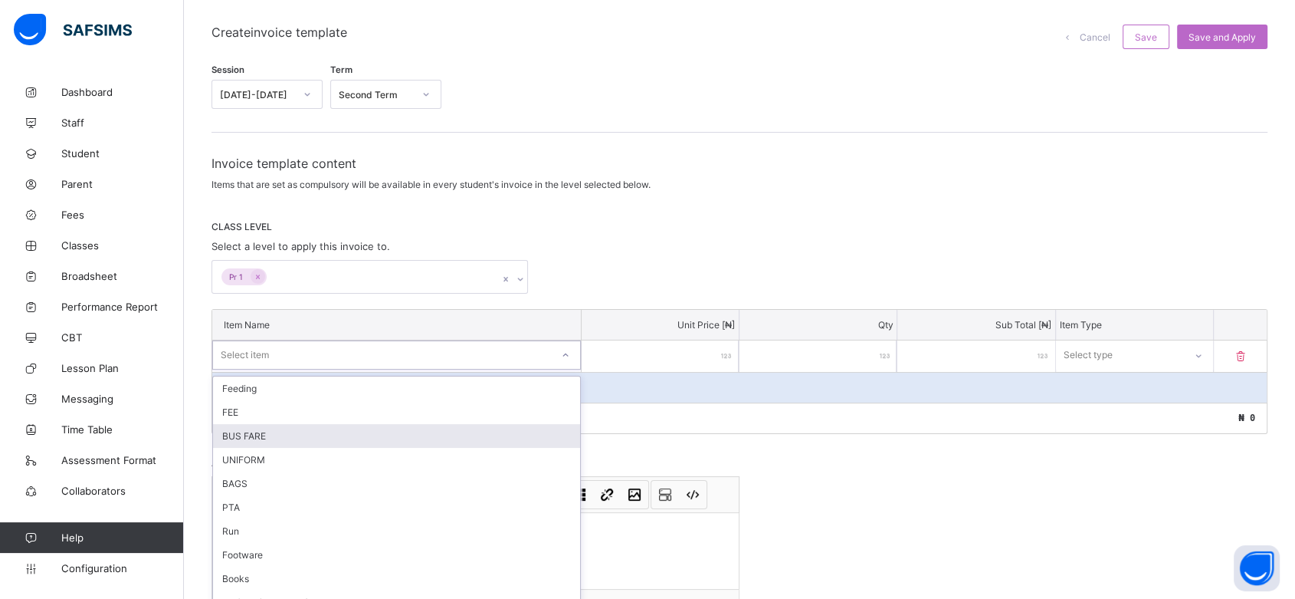
scroll to position [128, 0]
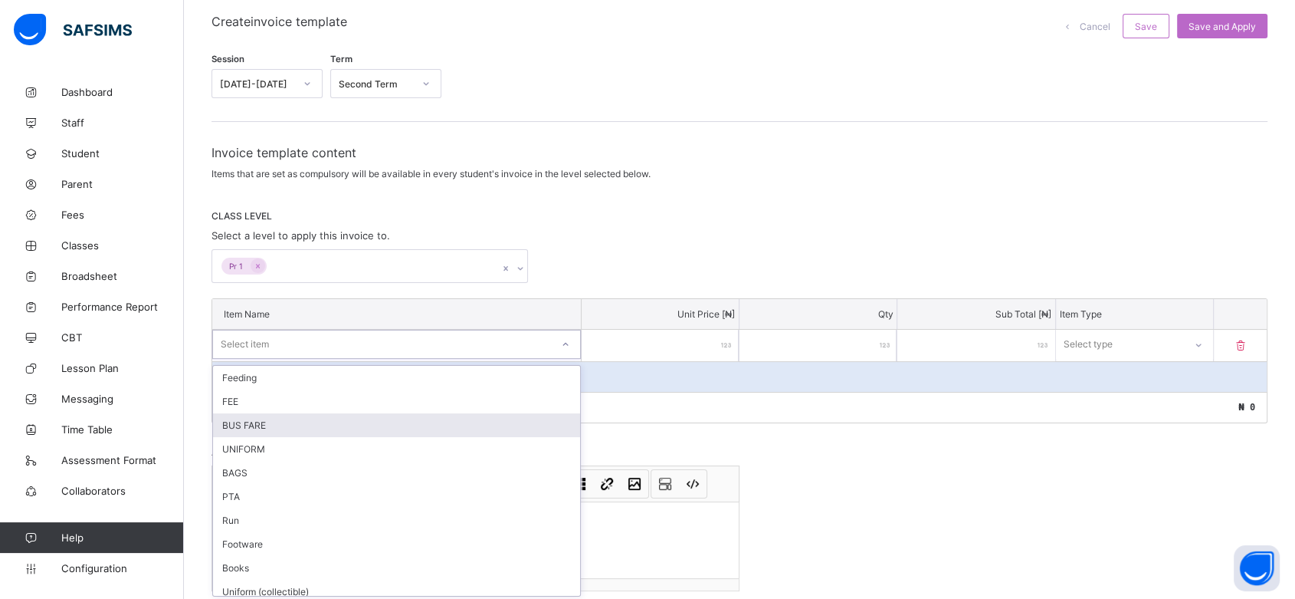
click at [524, 418] on div "BUS FARE" at bounding box center [396, 425] width 367 height 24
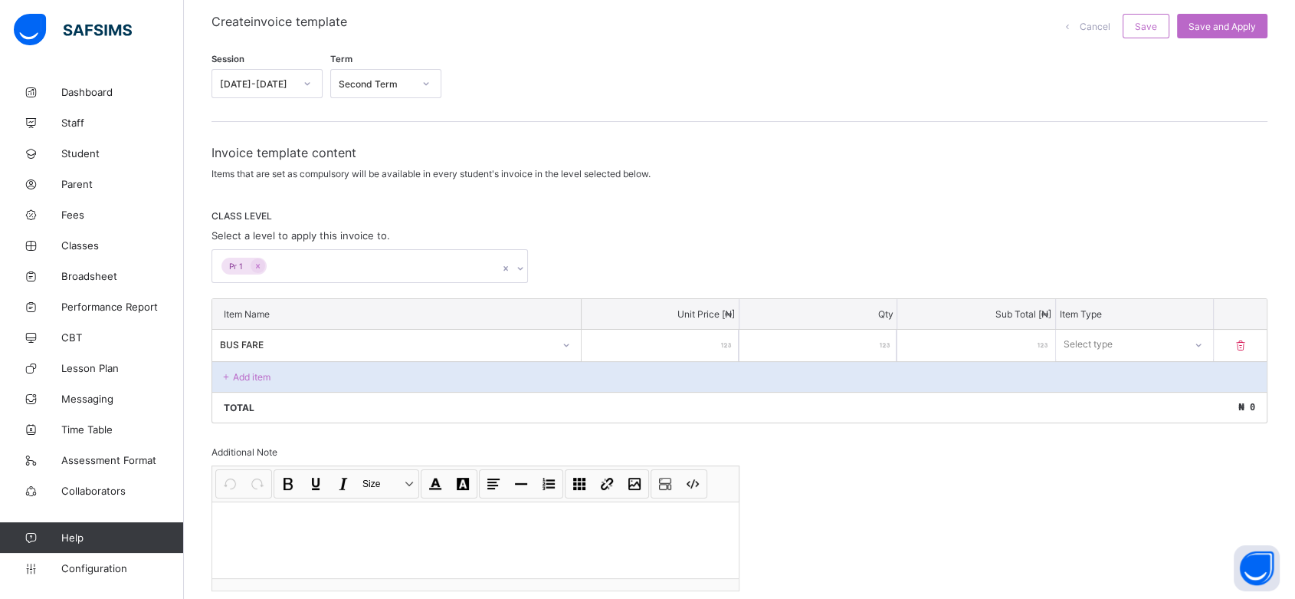
click at [668, 333] on input "number" at bounding box center [660, 345] width 157 height 31
type input "**"
type input "***"
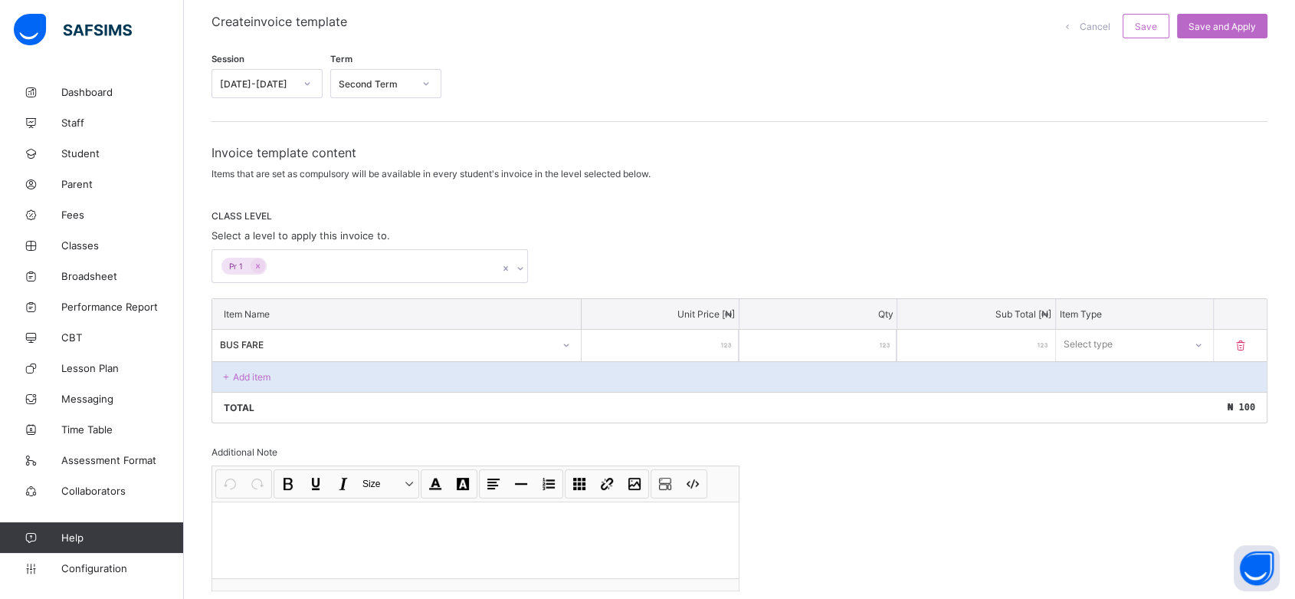
scroll to position [207, 0]
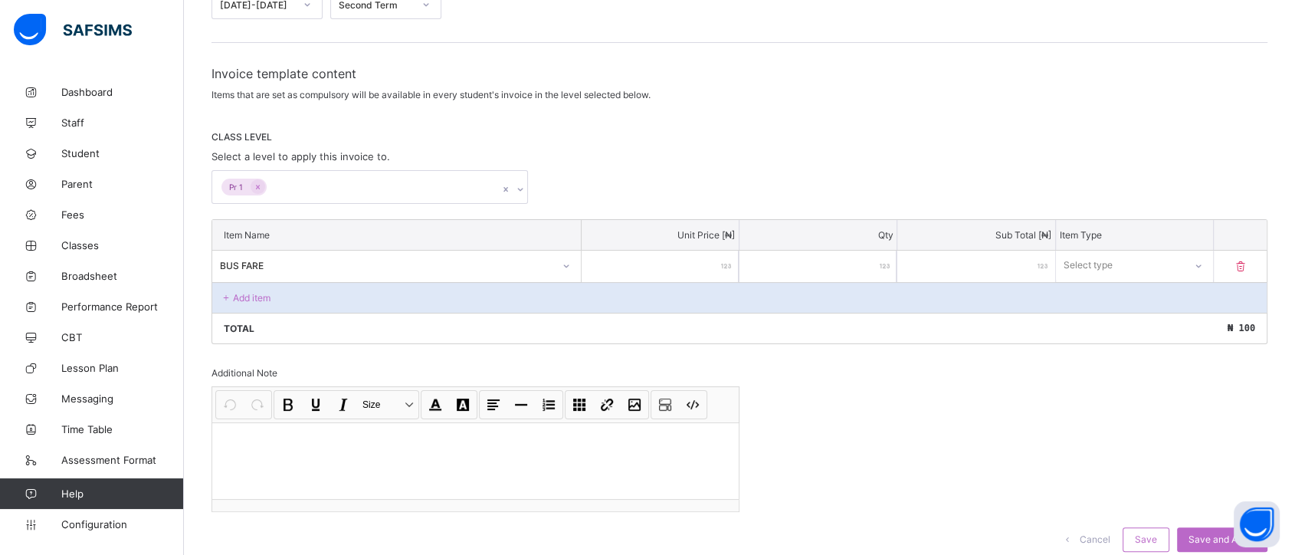
type input "***"
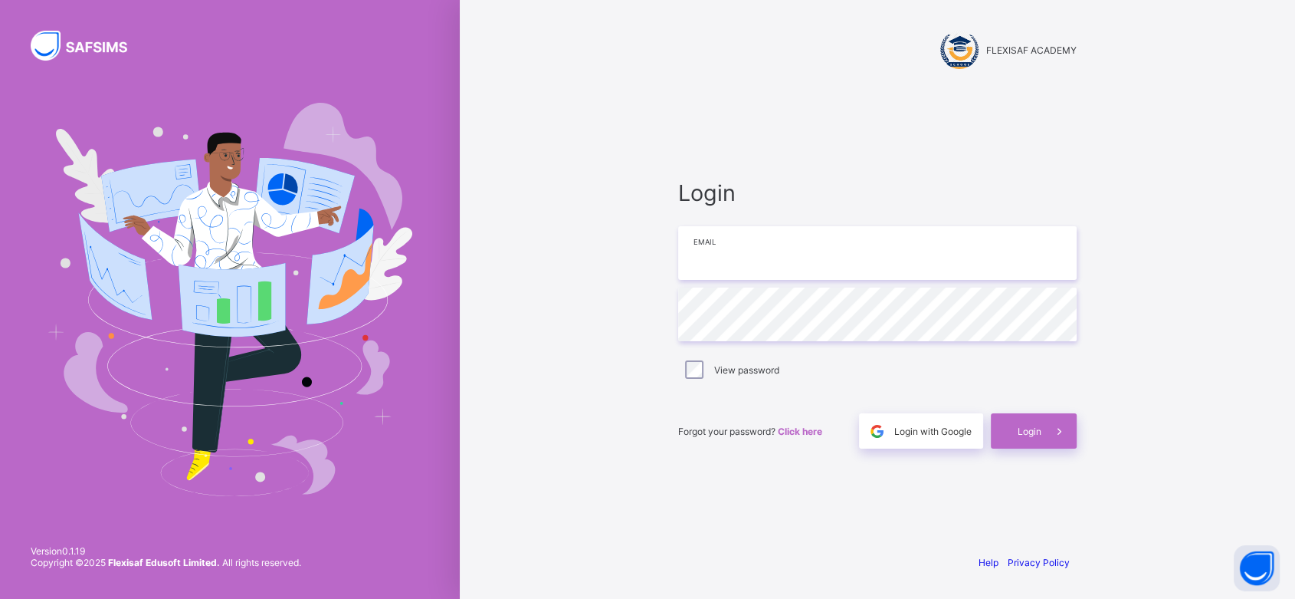
type input "**********"
